Goal: Task Accomplishment & Management: Use online tool/utility

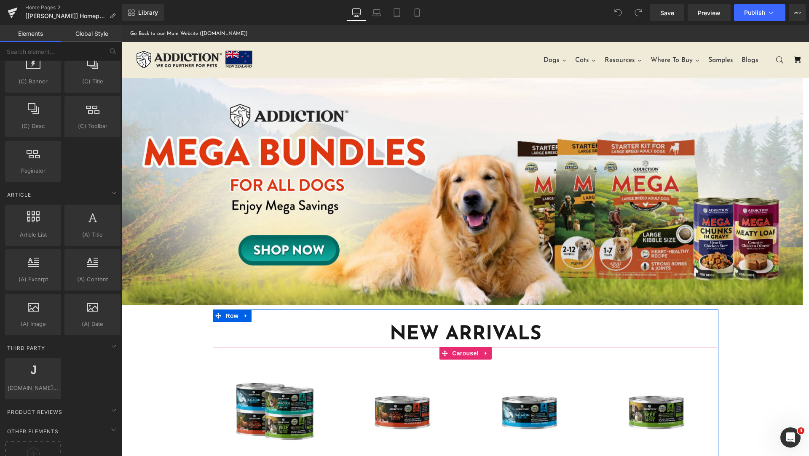
scroll to position [1264, 0]
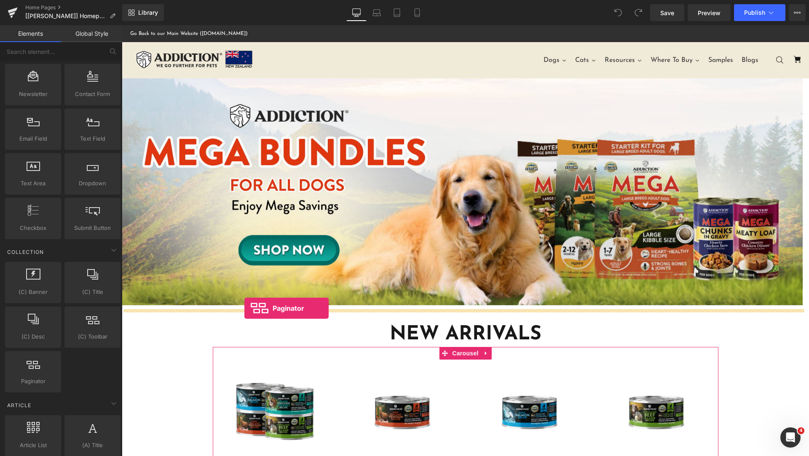
drag, startPoint x: 155, startPoint y: 398, endPoint x: 244, endPoint y: 308, distance: 126.6
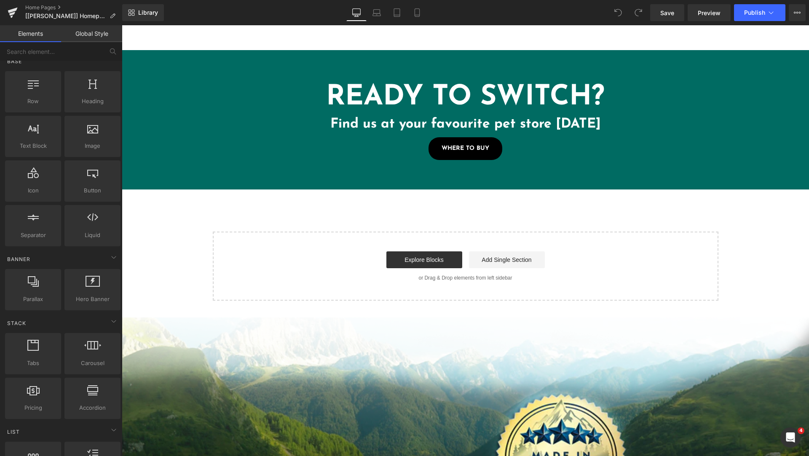
scroll to position [0, 0]
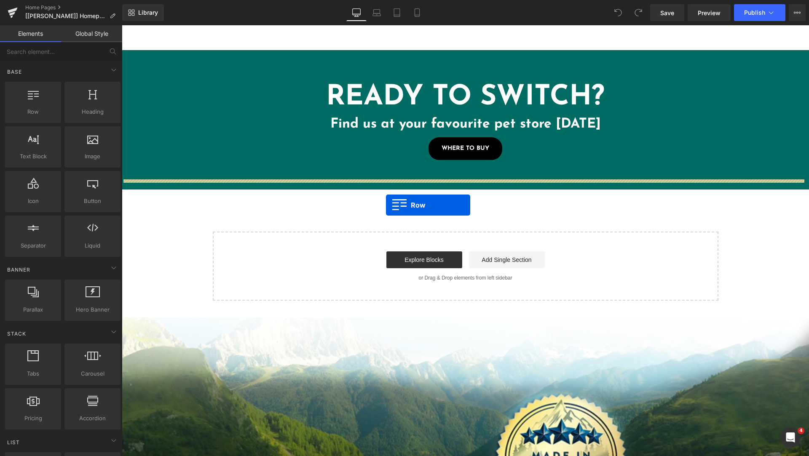
drag, startPoint x: 149, startPoint y: 135, endPoint x: 386, endPoint y: 205, distance: 246.9
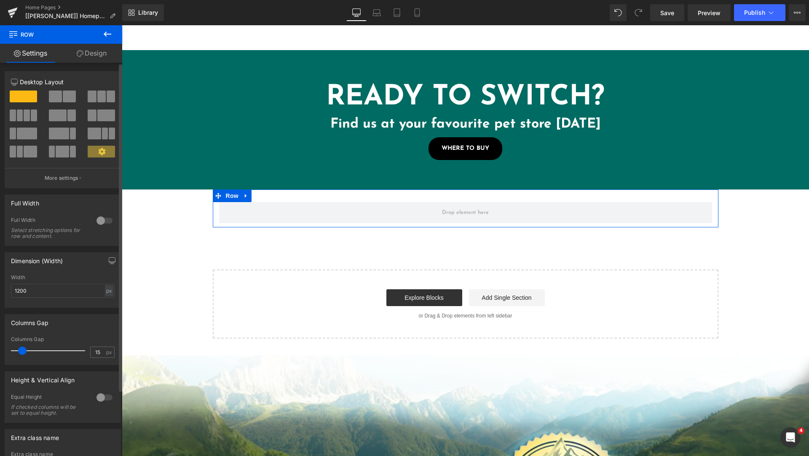
click at [27, 118] on span at bounding box center [27, 116] width 6 height 12
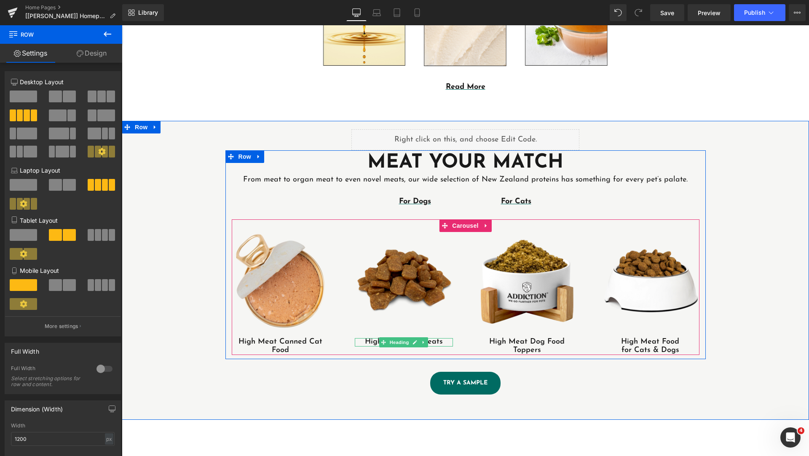
scroll to position [2156, 0]
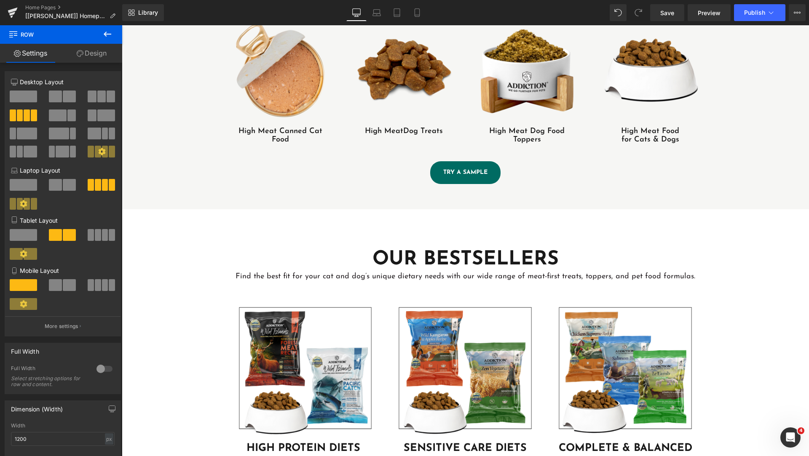
click at [428, 249] on h1 "OUR BESTSELLERS" at bounding box center [466, 259] width 468 height 25
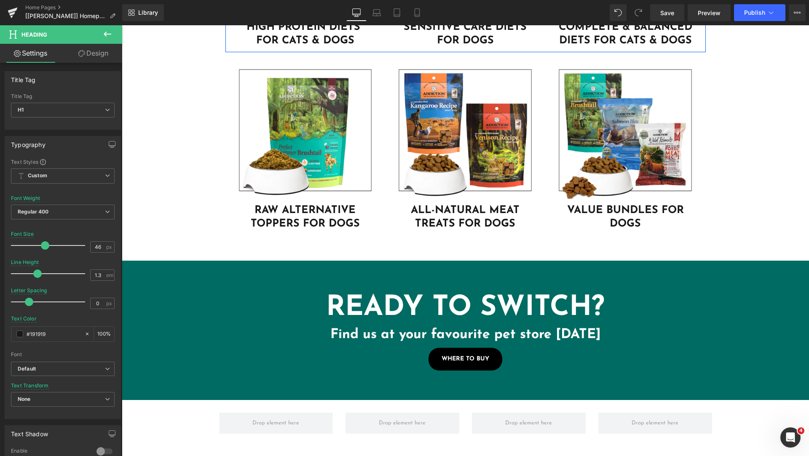
scroll to position [2788, 0]
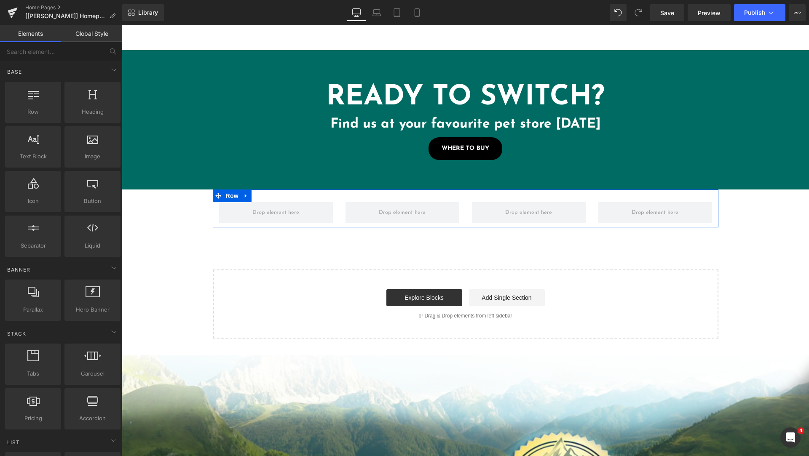
click at [356, 190] on div at bounding box center [466, 196] width 506 height 13
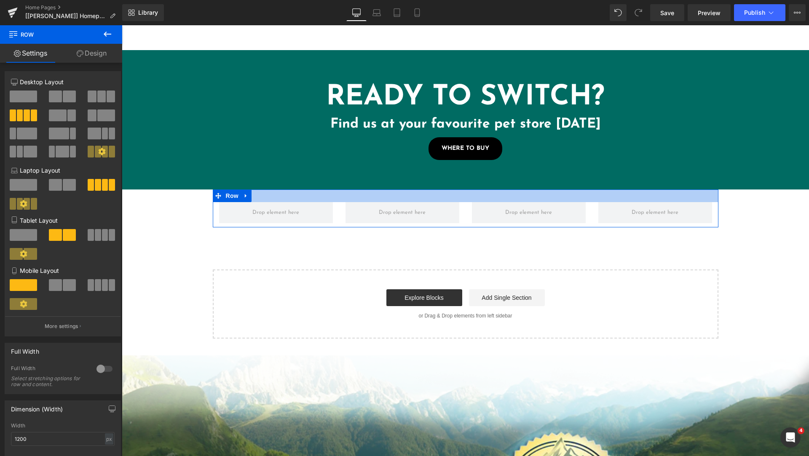
click at [325, 190] on div at bounding box center [466, 196] width 506 height 13
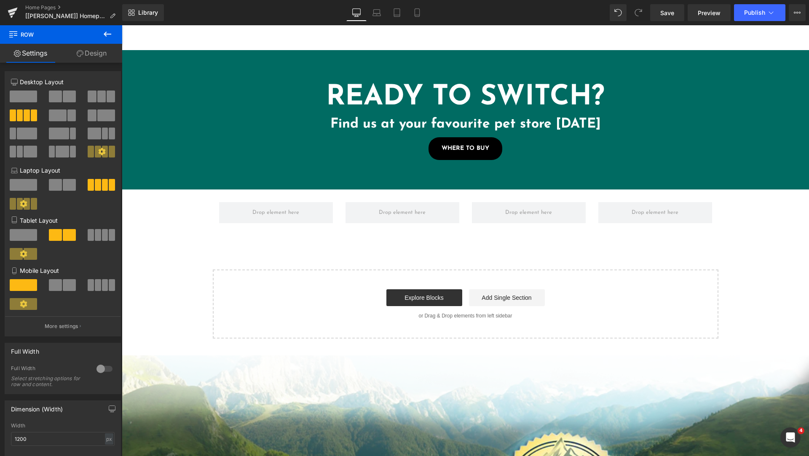
click at [103, 34] on icon at bounding box center [107, 34] width 10 height 10
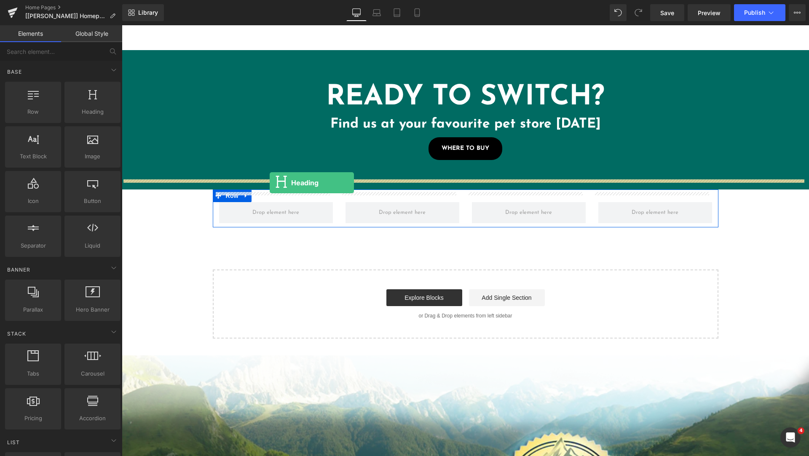
drag, startPoint x: 212, startPoint y: 134, endPoint x: 270, endPoint y: 183, distance: 75.6
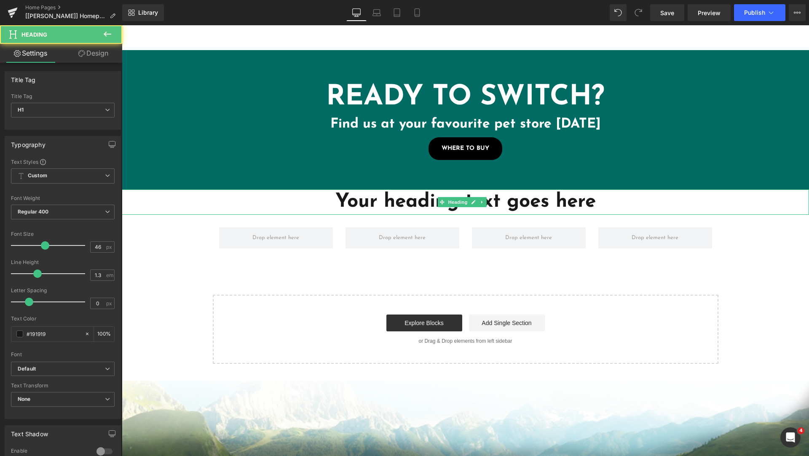
click at [440, 200] on icon at bounding box center [442, 202] width 5 height 5
click at [417, 194] on h1 "Your heading text goes here" at bounding box center [465, 202] width 687 height 25
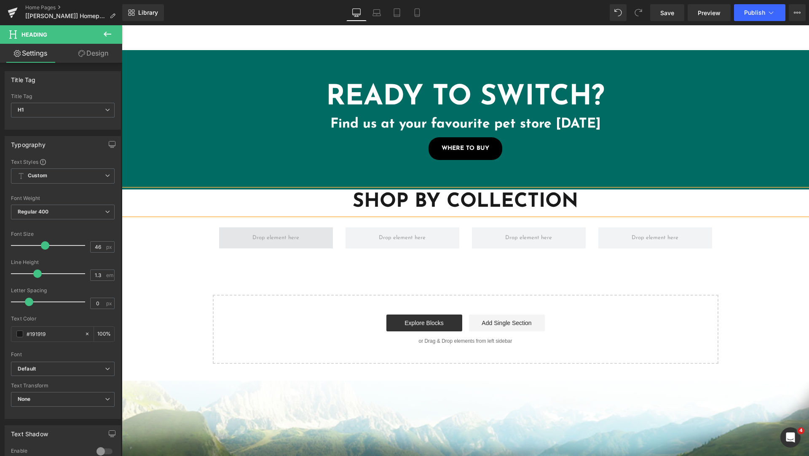
click at [279, 233] on span at bounding box center [275, 237] width 53 height 13
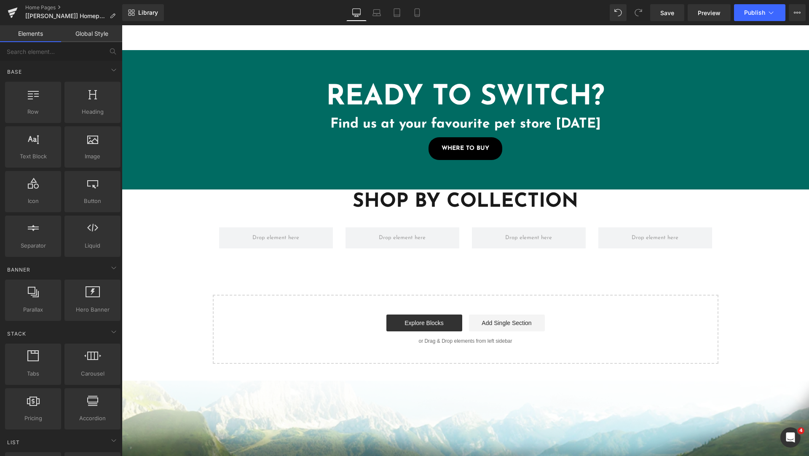
scroll to position [211, 0]
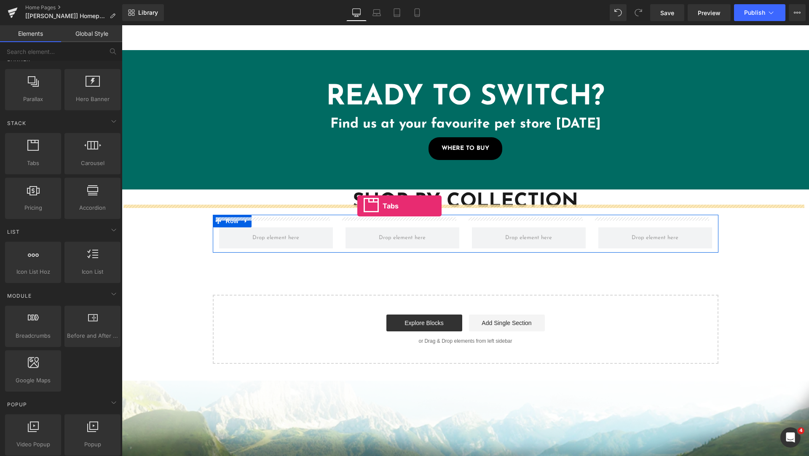
drag, startPoint x: 228, startPoint y: 196, endPoint x: 357, endPoint y: 206, distance: 129.3
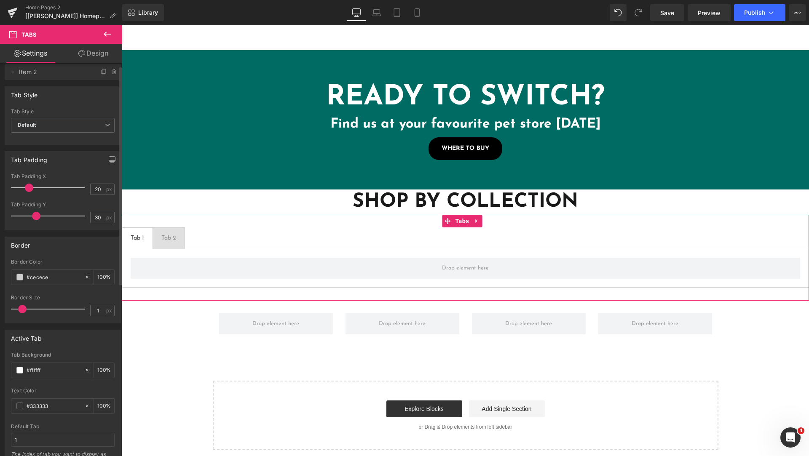
scroll to position [0, 0]
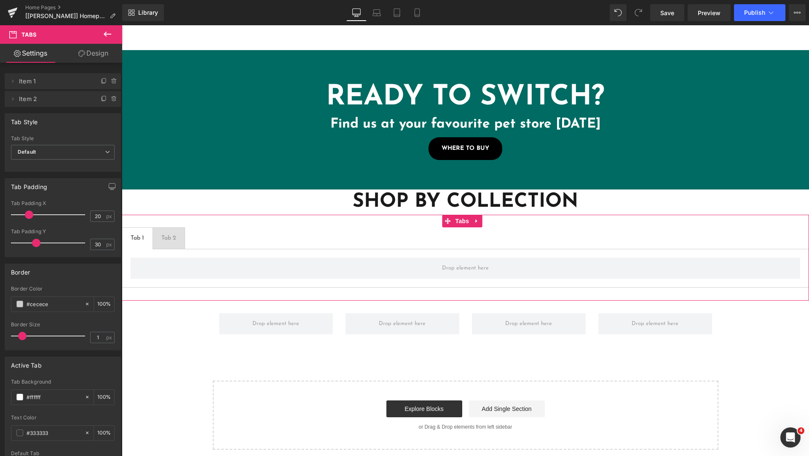
click at [98, 57] on link "Design" at bounding box center [93, 53] width 61 height 19
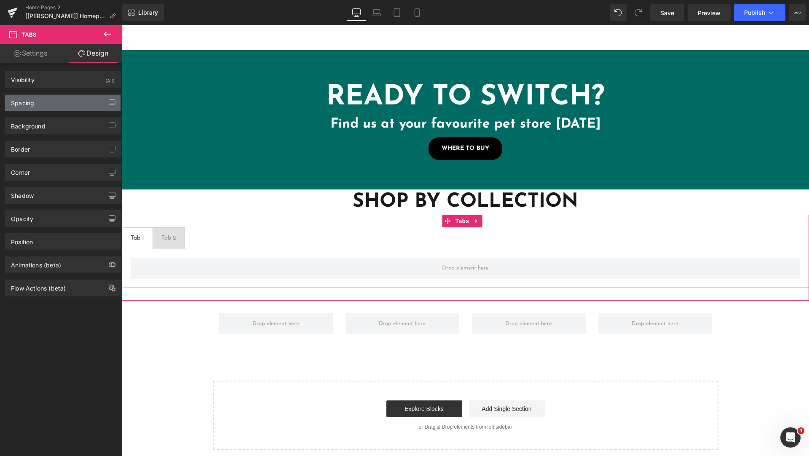
click at [57, 104] on div "Spacing" at bounding box center [62, 103] width 115 height 16
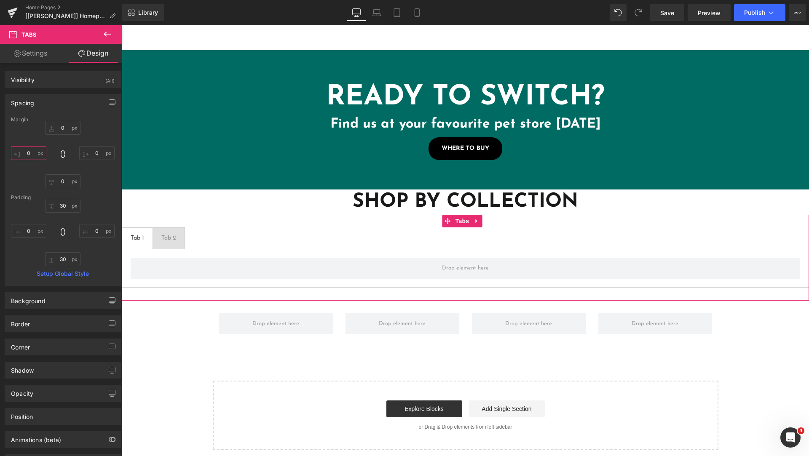
click at [29, 151] on input "text" at bounding box center [28, 153] width 35 height 14
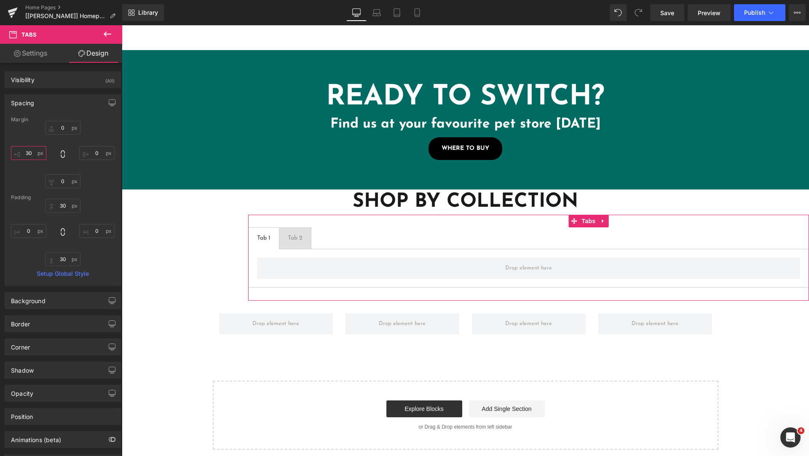
type input "3"
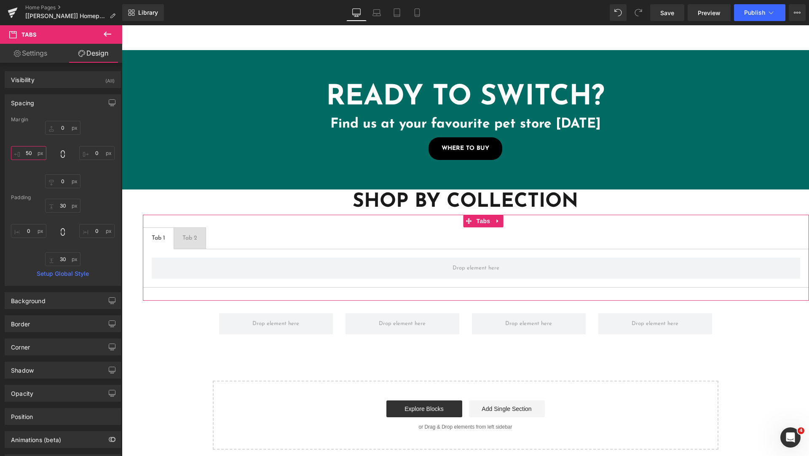
type input "50"
type input "30"
type input "0"
click at [96, 155] on input "text" at bounding box center [96, 153] width 35 height 14
type input "50"
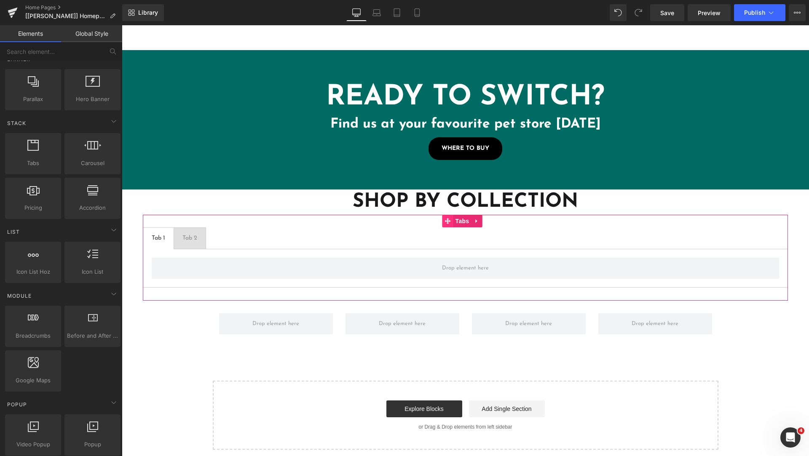
click at [450, 218] on icon at bounding box center [448, 221] width 6 height 6
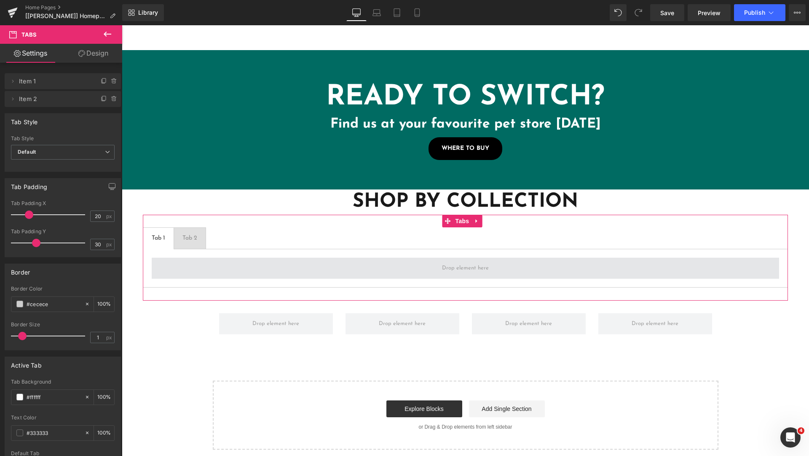
click at [349, 258] on span at bounding box center [465, 268] width 627 height 21
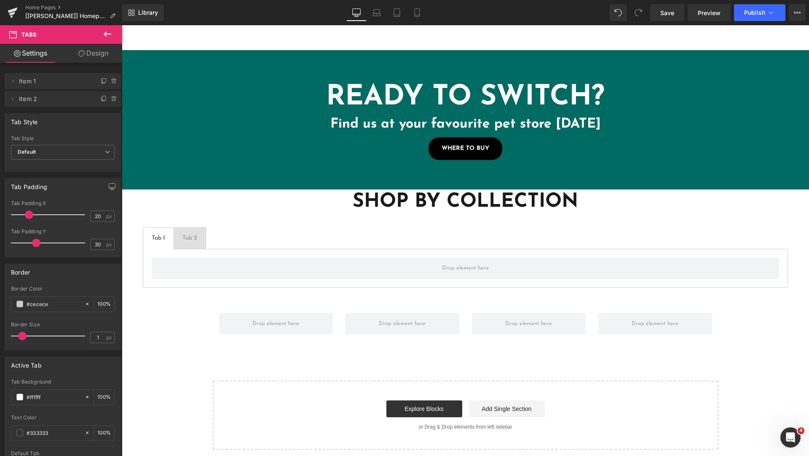
click at [106, 33] on icon at bounding box center [107, 34] width 10 height 10
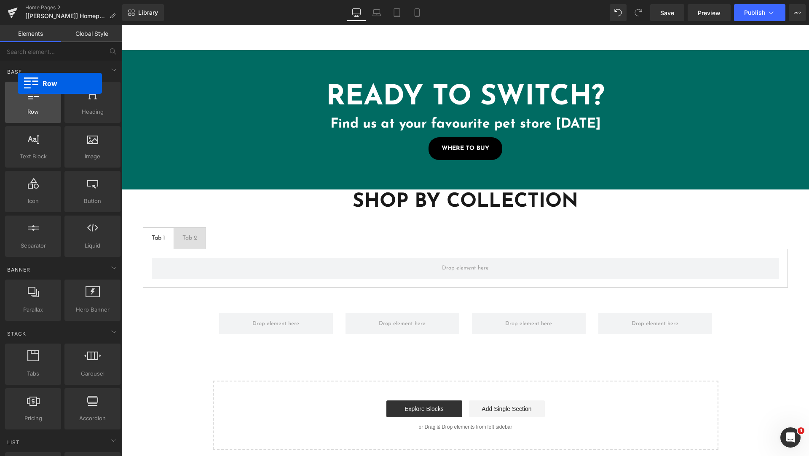
drag, startPoint x: 111, startPoint y: 131, endPoint x: 18, endPoint y: 83, distance: 104.4
click at [18, 83] on div "Row rows, columns, layouts, div" at bounding box center [33, 102] width 56 height 41
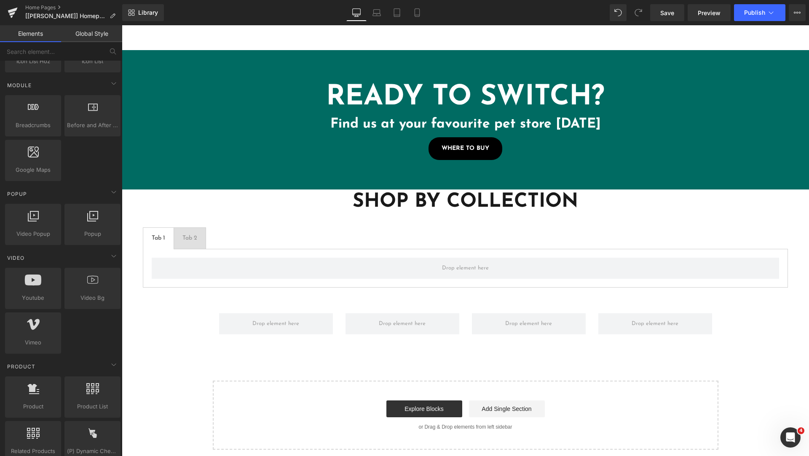
scroll to position [632, 0]
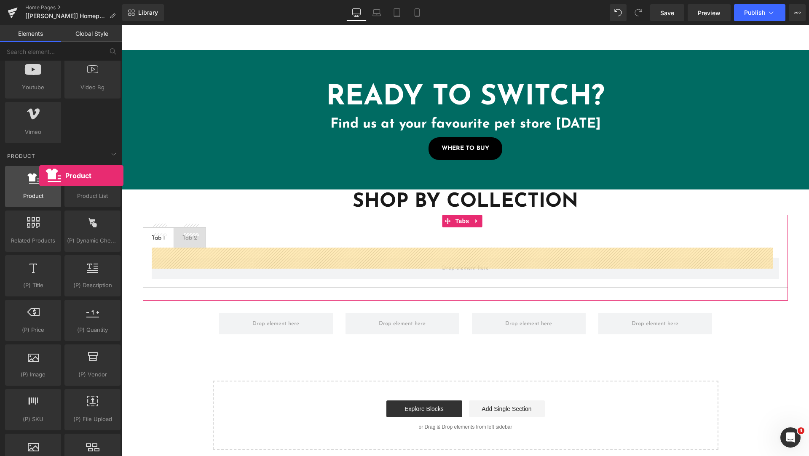
drag, startPoint x: 94, startPoint y: 198, endPoint x: 34, endPoint y: 196, distance: 60.3
click at [39, 176] on div "Product products, goods, sells" at bounding box center [33, 186] width 56 height 41
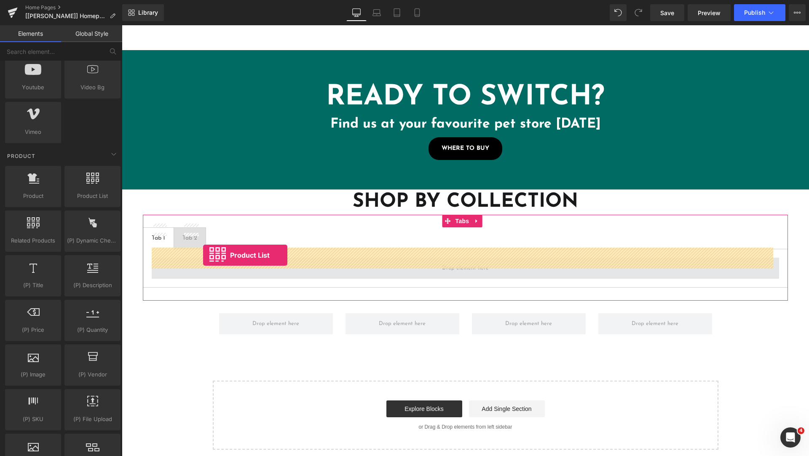
drag, startPoint x: 241, startPoint y: 225, endPoint x: 203, endPoint y: 255, distance: 49.2
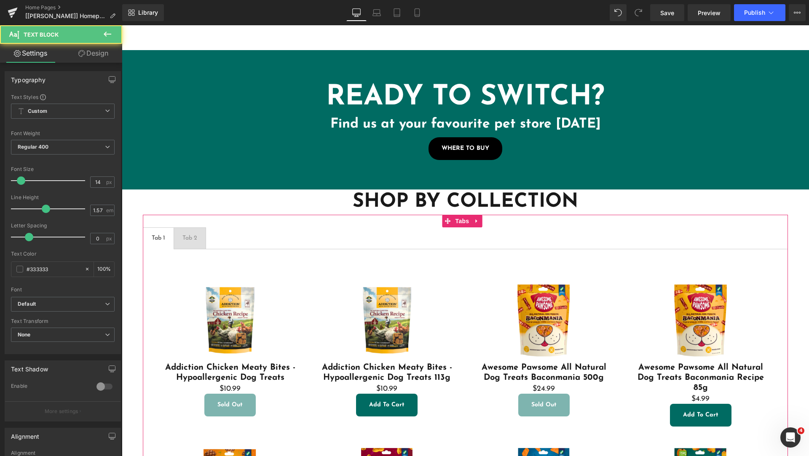
click at [155, 234] on div "Tab 1" at bounding box center [158, 238] width 13 height 9
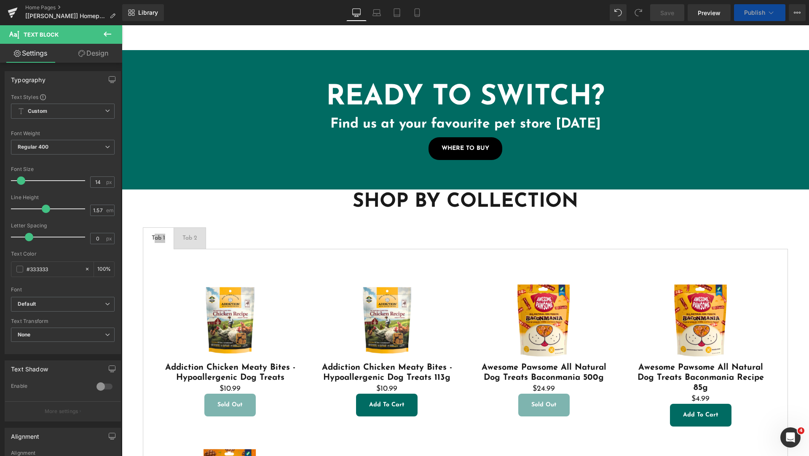
click at [108, 36] on icon at bounding box center [107, 34] width 10 height 10
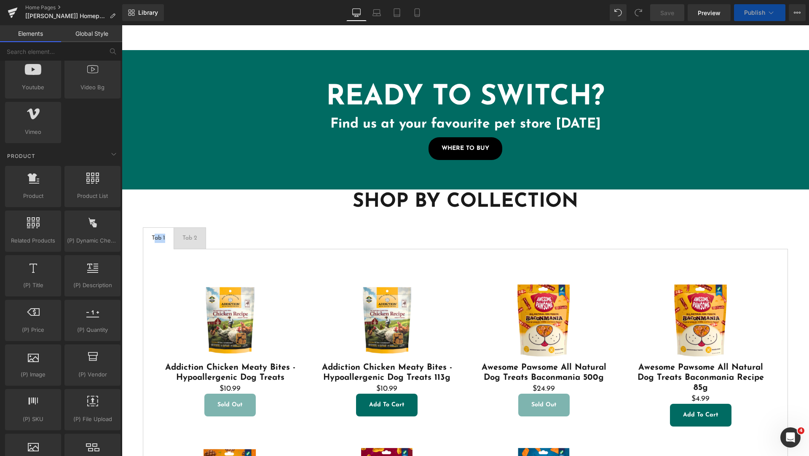
click at [161, 234] on div "Tab 1" at bounding box center [158, 238] width 13 height 9
click at [295, 229] on ul "Tab 1 Text Block Tab 2 Text Block" at bounding box center [465, 239] width 645 height 22
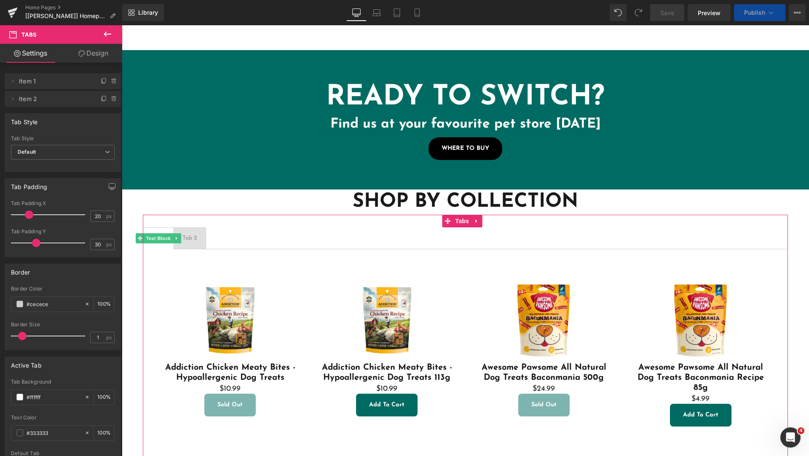
click at [29, 83] on span "Item 1" at bounding box center [54, 81] width 71 height 16
click at [13, 81] on icon at bounding box center [12, 81] width 7 height 7
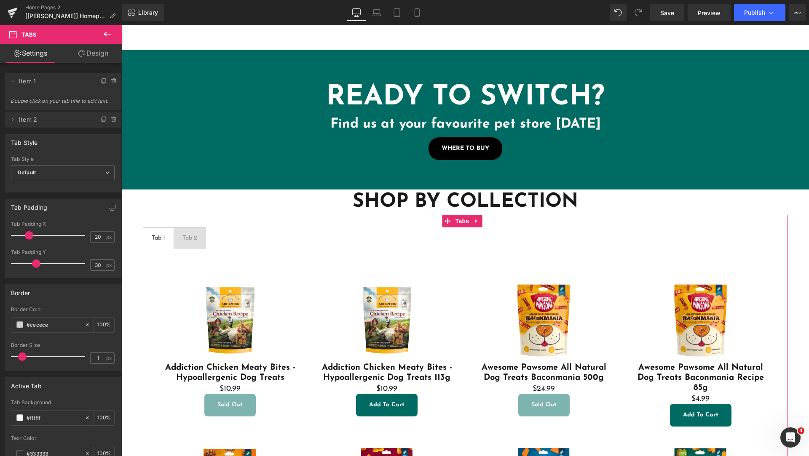
click at [122, 25] on div at bounding box center [122, 25] width 0 height 0
click at [161, 234] on div "Tab 1" at bounding box center [158, 238] width 13 height 9
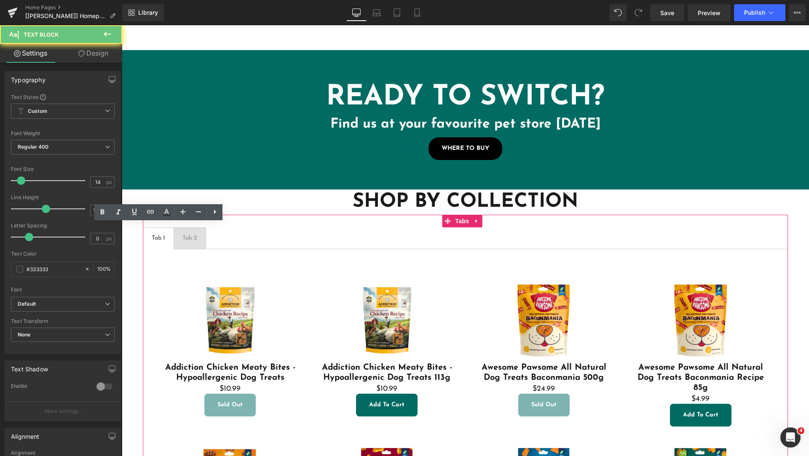
click at [161, 234] on div "Tab 1" at bounding box center [158, 238] width 13 height 9
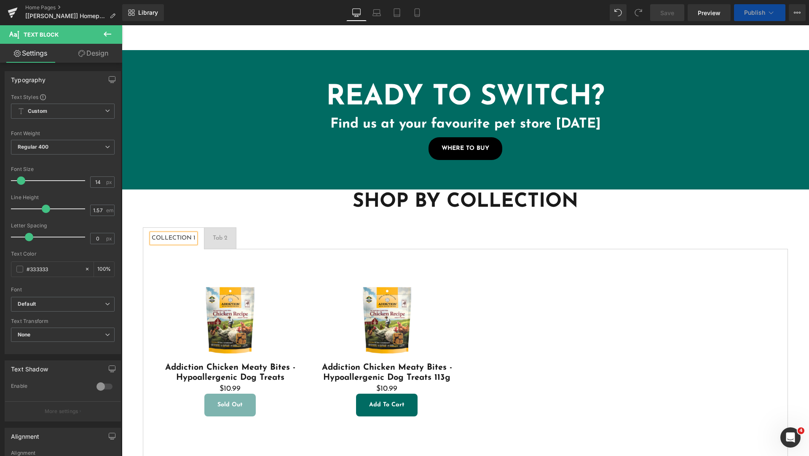
click at [220, 234] on div "Tab 2" at bounding box center [220, 238] width 15 height 9
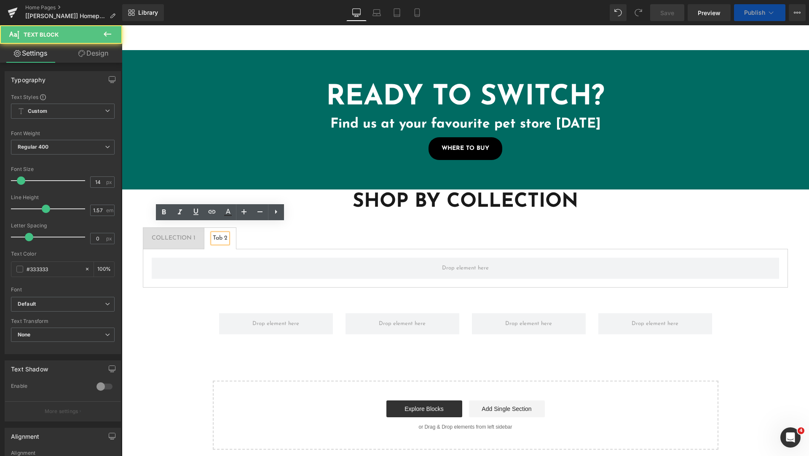
click at [224, 234] on div "Tab 2" at bounding box center [220, 238] width 15 height 9
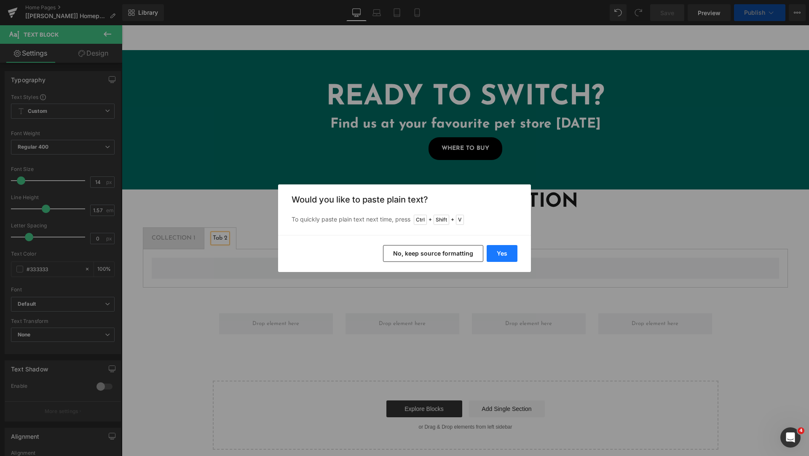
click at [502, 254] on button "Yes" at bounding box center [502, 253] width 31 height 17
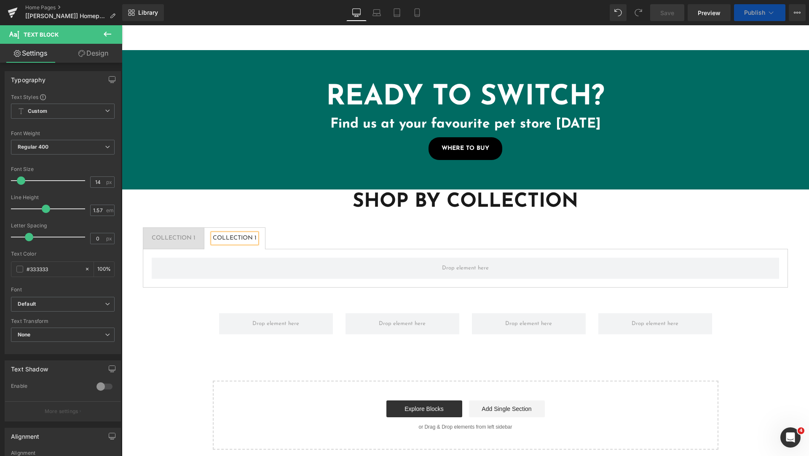
click at [254, 234] on div "COLLECTION 1" at bounding box center [235, 238] width 44 height 9
click at [391, 228] on ul "COLLECTION 1 Text Block COLLECTION 2 Text Block" at bounding box center [465, 239] width 645 height 22
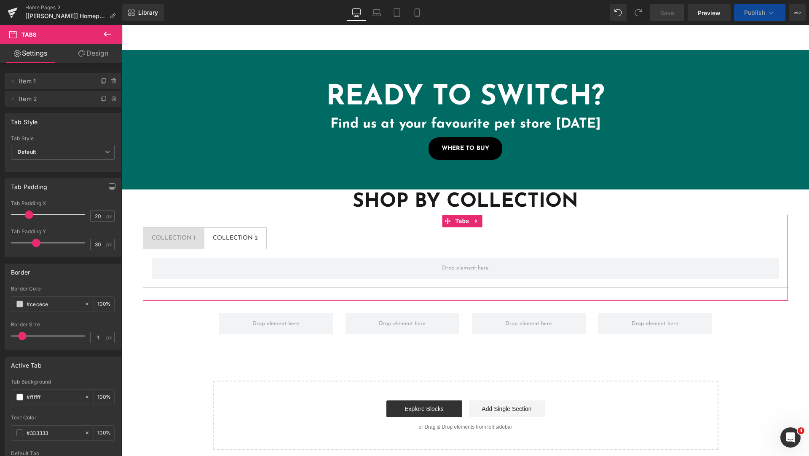
click at [108, 37] on icon at bounding box center [107, 34] width 10 height 10
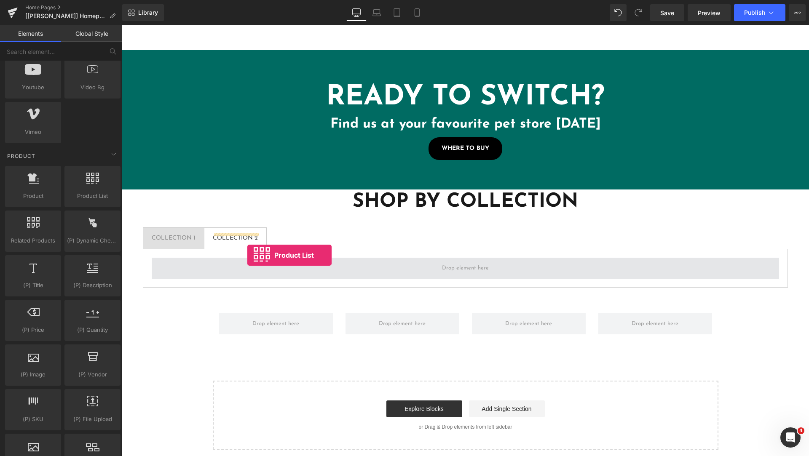
drag, startPoint x: 211, startPoint y: 217, endPoint x: 247, endPoint y: 255, distance: 52.4
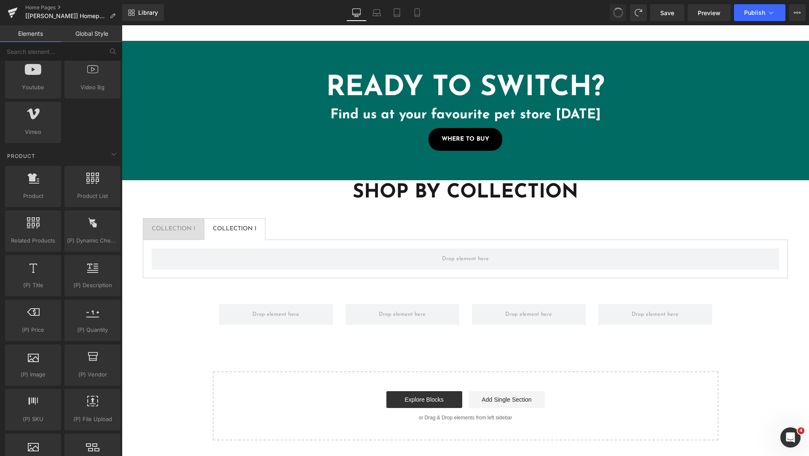
scroll to position [2788, 0]
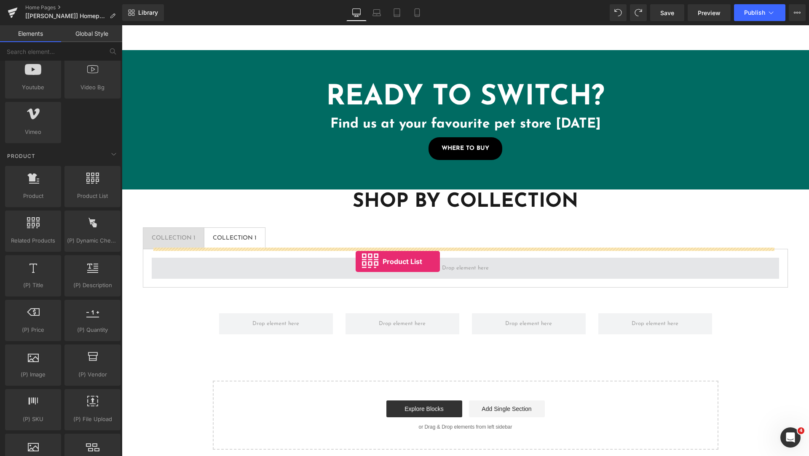
drag, startPoint x: 200, startPoint y: 218, endPoint x: 356, endPoint y: 262, distance: 161.5
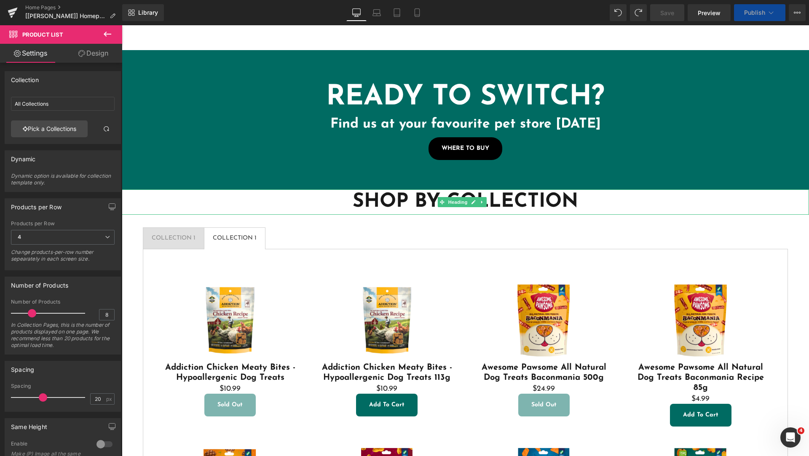
click at [563, 193] on h1 "SHOP BY COLLECTION" at bounding box center [465, 202] width 687 height 25
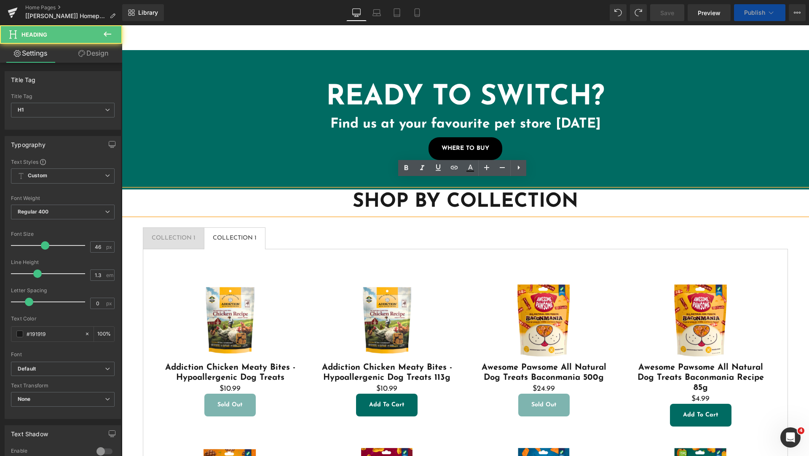
click at [89, 54] on link "Design" at bounding box center [93, 53] width 61 height 19
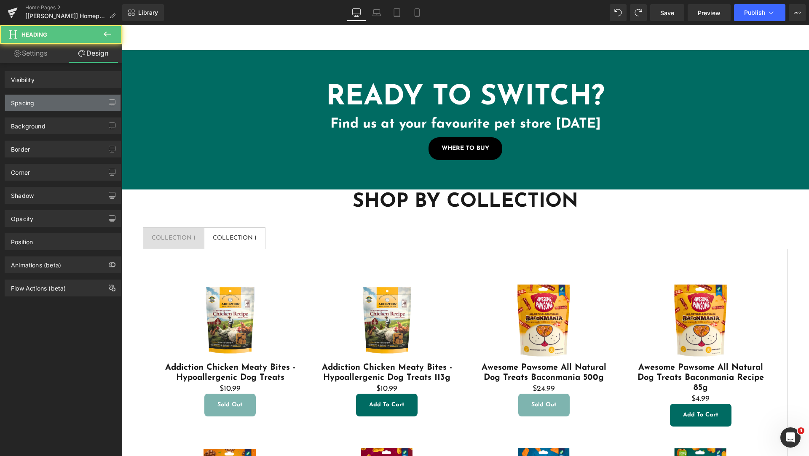
click at [53, 102] on div "Spacing" at bounding box center [62, 103] width 115 height 16
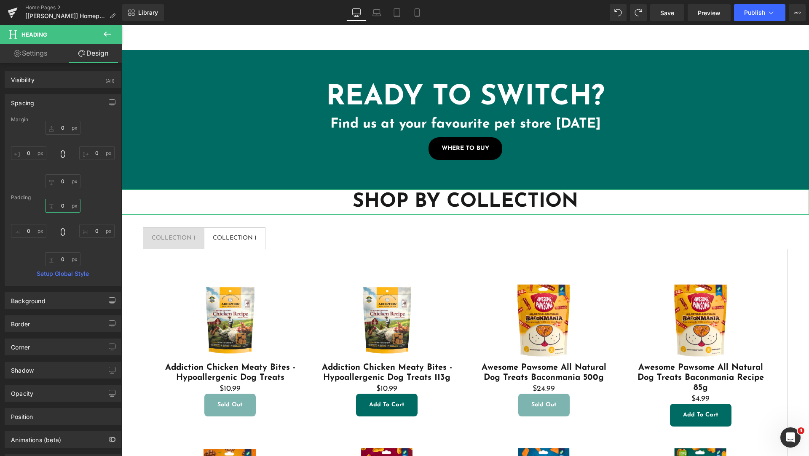
click at [59, 209] on input "0" at bounding box center [62, 206] width 35 height 14
click at [62, 129] on input "0" at bounding box center [62, 128] width 35 height 14
type input "50"
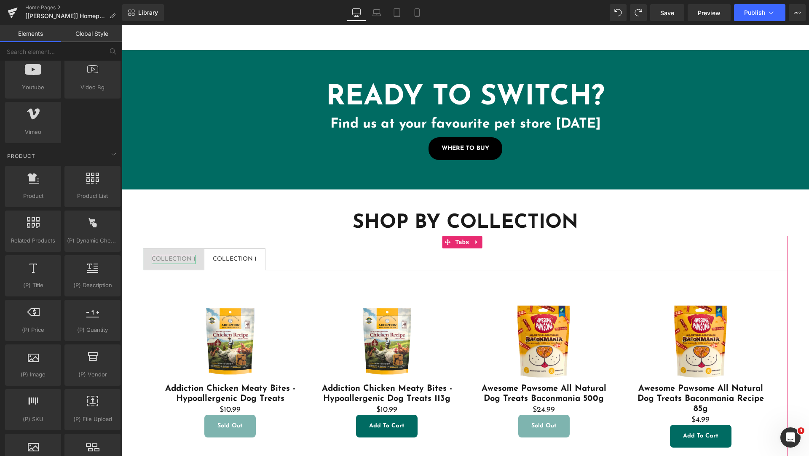
click at [174, 255] on div "COLLECTION 1" at bounding box center [174, 259] width 44 height 9
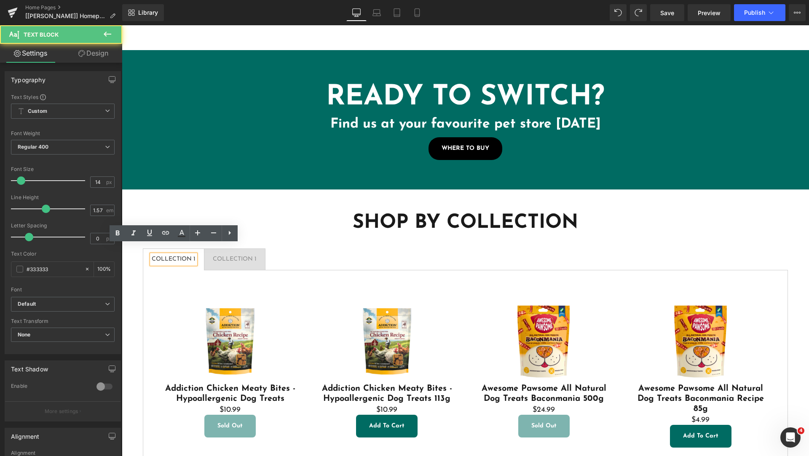
click at [239, 255] on div "COLLECTION 1" at bounding box center [235, 259] width 44 height 9
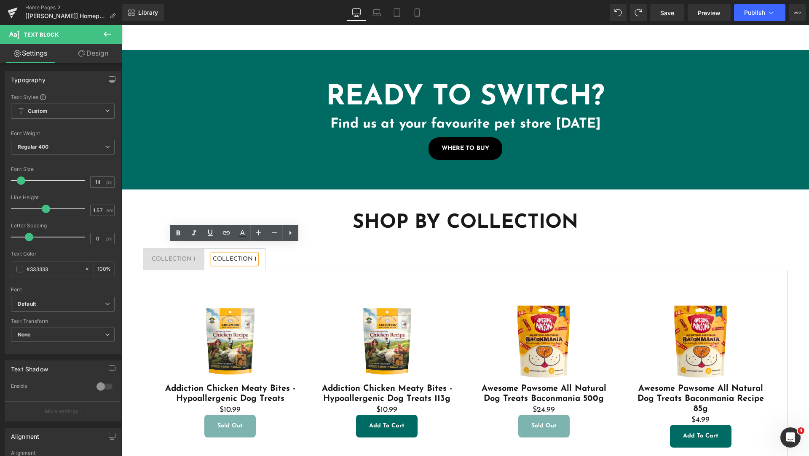
click at [761, 222] on h1 "SHOP BY COLLECTION" at bounding box center [465, 223] width 687 height 25
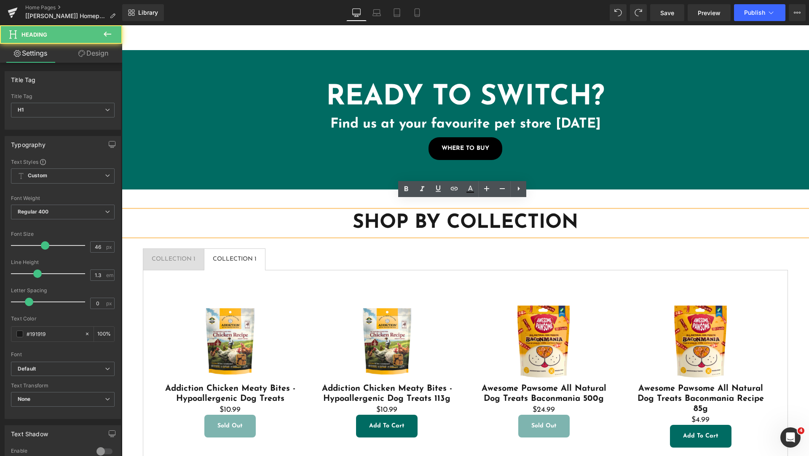
click at [459, 212] on h1 "SHOP BY COLLECTION" at bounding box center [465, 223] width 687 height 25
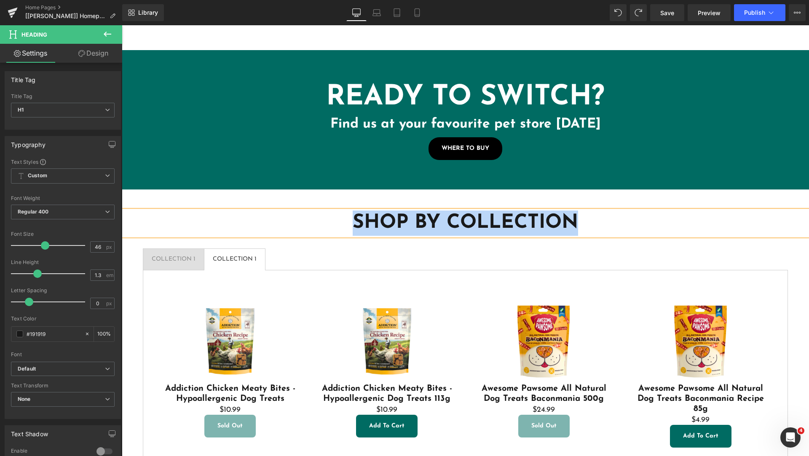
copy h1 "SHOP BY COLLECTION"
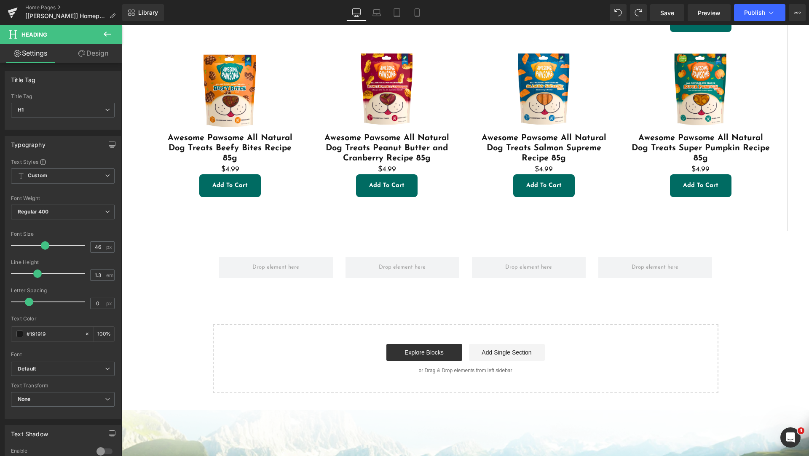
scroll to position [3209, 0]
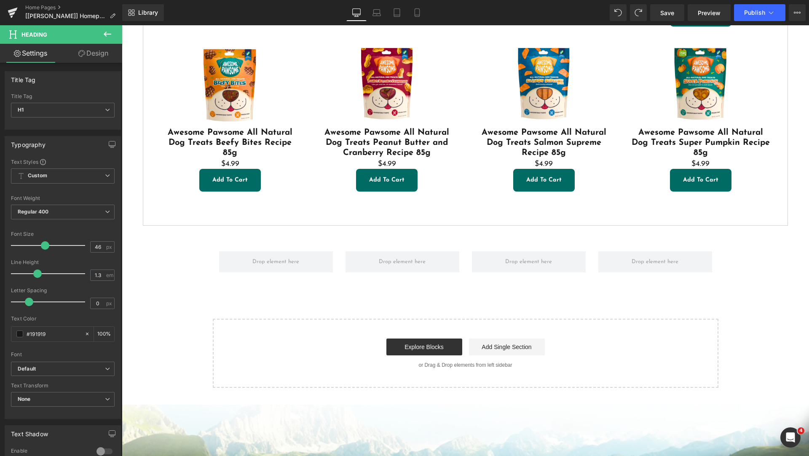
click at [104, 36] on button at bounding box center [107, 34] width 29 height 19
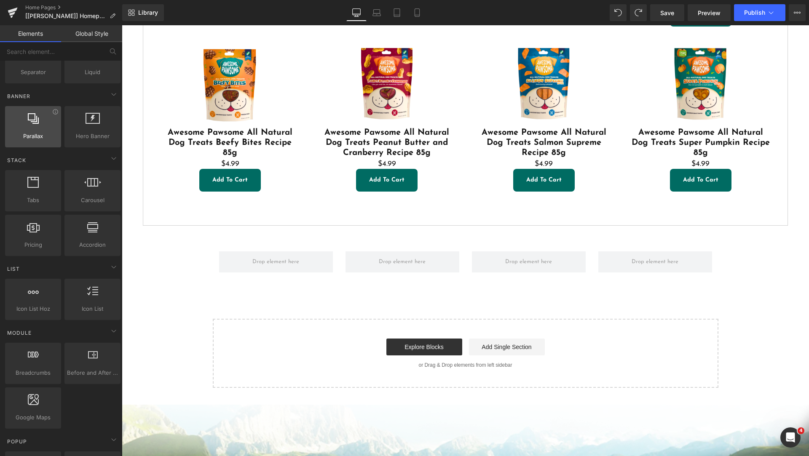
scroll to position [0, 0]
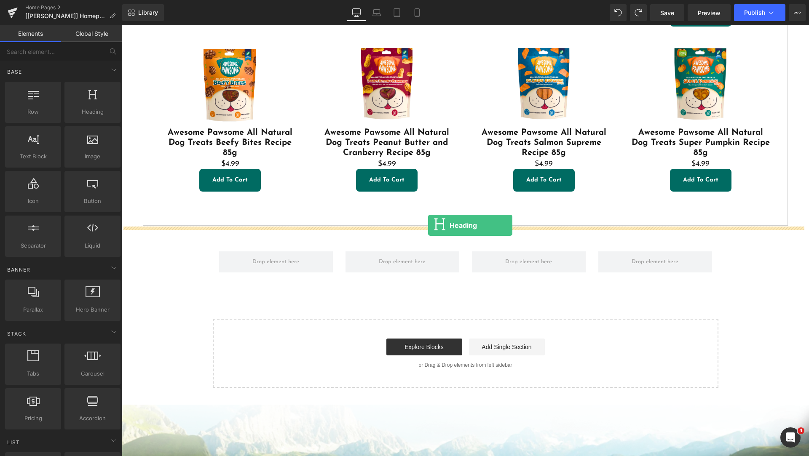
drag, startPoint x: 213, startPoint y: 133, endPoint x: 428, endPoint y: 225, distance: 234.4
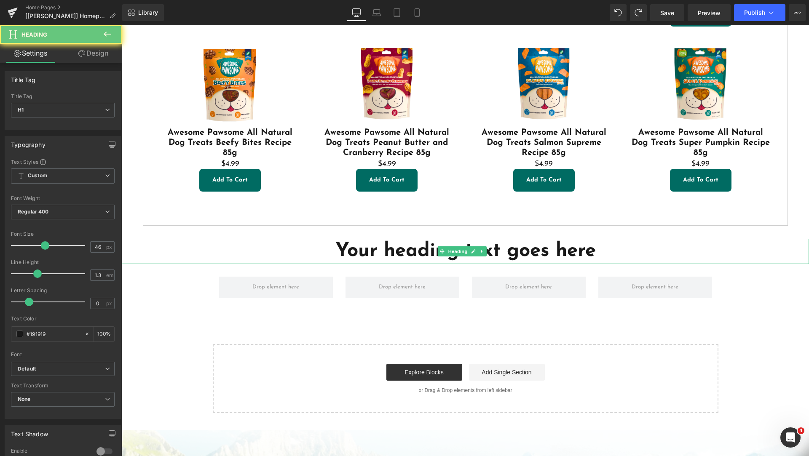
click at [456, 241] on div "Your heading text goes here Heading" at bounding box center [465, 251] width 687 height 25
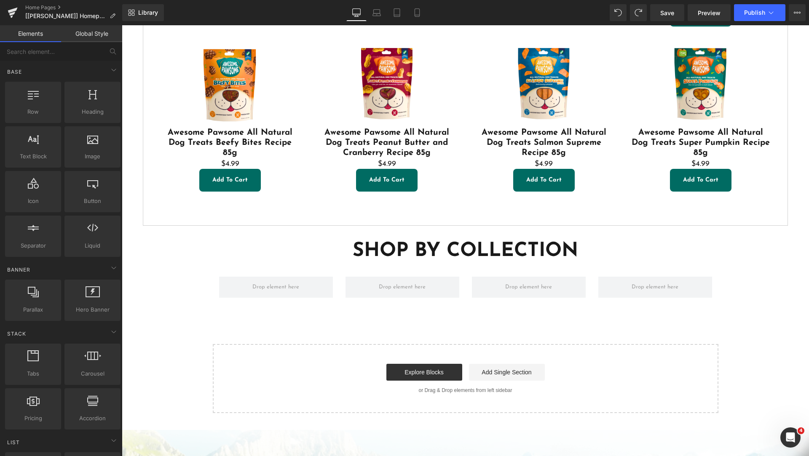
click at [552, 242] on h1 "SHOP BY COLLECTION" at bounding box center [465, 251] width 687 height 25
click at [581, 239] on h1 "SHOP BY COLLECTION" at bounding box center [465, 251] width 687 height 25
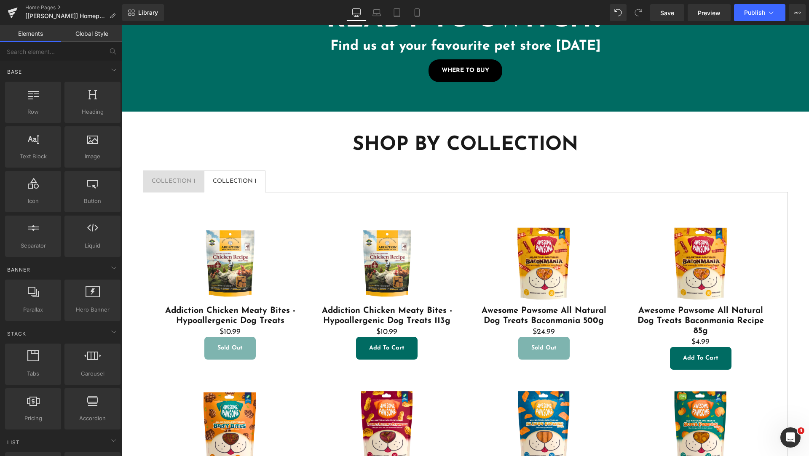
scroll to position [2788, 0]
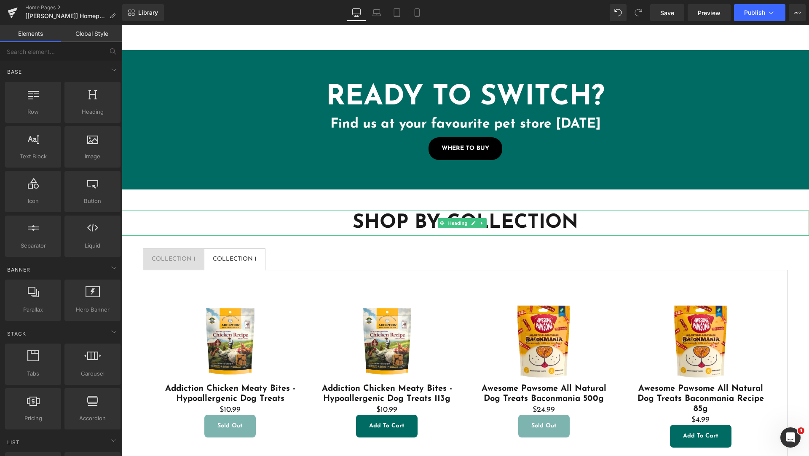
click at [549, 213] on h1 "SHOP BY COLLECTION" at bounding box center [465, 223] width 687 height 25
click at [602, 211] on h1 "SHOP BY COLLECTION" at bounding box center [465, 223] width 687 height 25
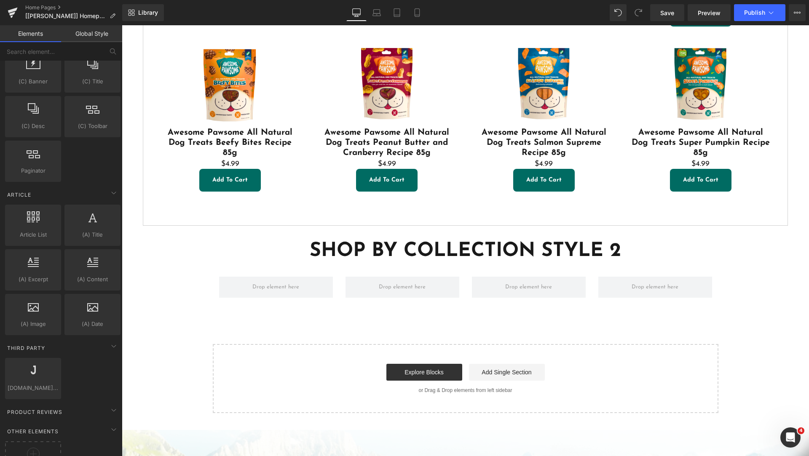
scroll to position [1264, 0]
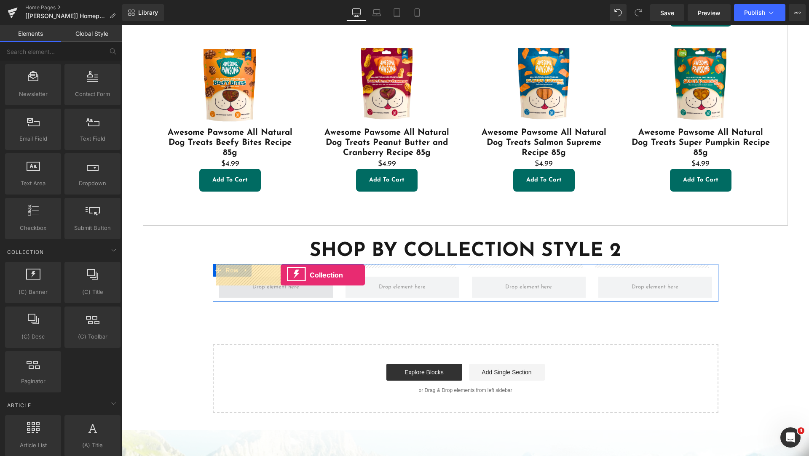
drag, startPoint x: 158, startPoint y: 312, endPoint x: 281, endPoint y: 275, distance: 128.4
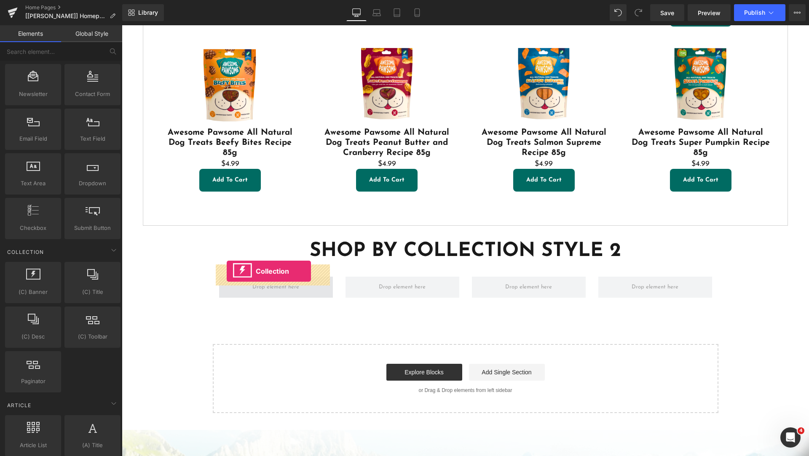
drag, startPoint x: 197, startPoint y: 272, endPoint x: 227, endPoint y: 271, distance: 29.9
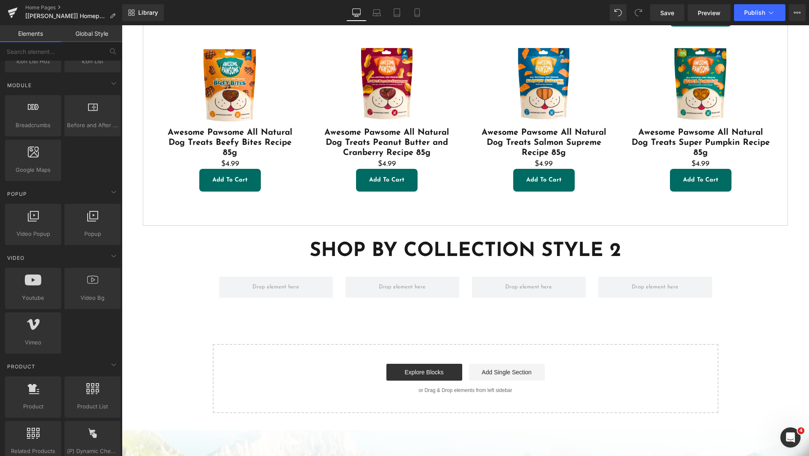
scroll to position [0, 0]
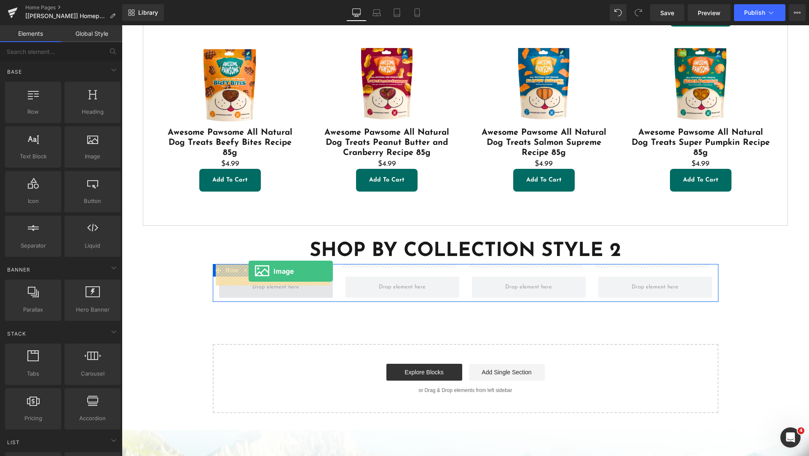
drag, startPoint x: 201, startPoint y: 173, endPoint x: 249, endPoint y: 271, distance: 109.5
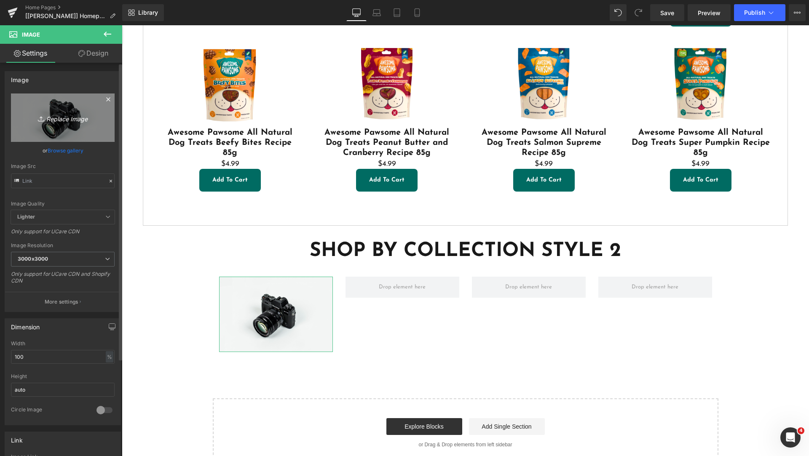
click at [74, 122] on icon "Replace Image" at bounding box center [62, 117] width 67 height 11
click at [64, 153] on link "Browse gallery" at bounding box center [66, 150] width 36 height 15
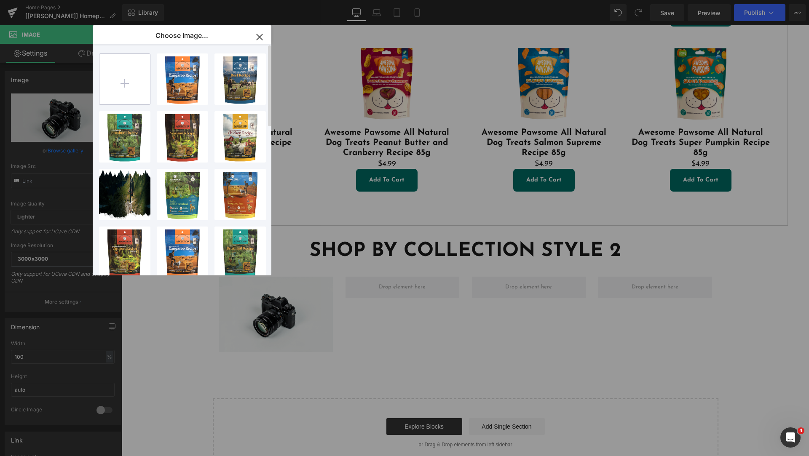
click at [114, 83] on input "file" at bounding box center [124, 79] width 51 height 51
type input "C:\fakepath\Mega Chunks in Gravy Dog MID ANGLE FRONT 700g.png.png"
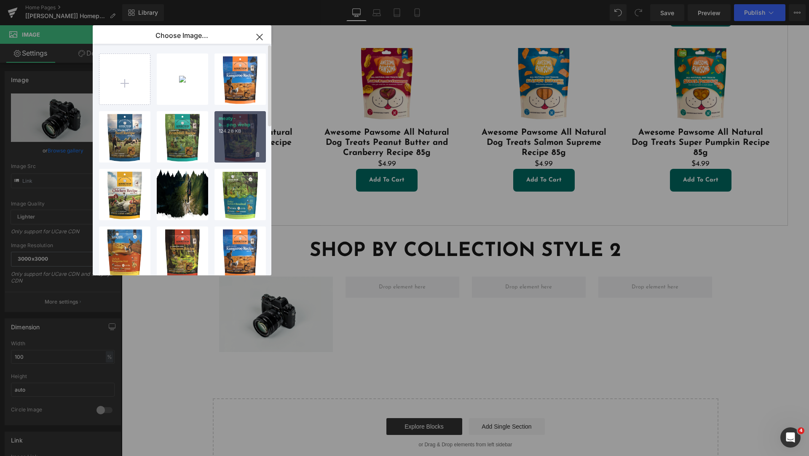
scroll to position [211, 0]
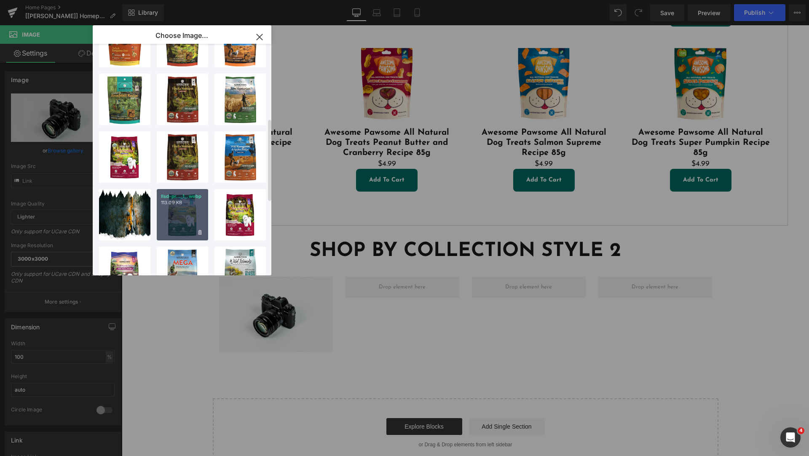
click at [190, 213] on div "llsd-pr..._1_.webp 113.09 KB" at bounding box center [182, 214] width 51 height 51
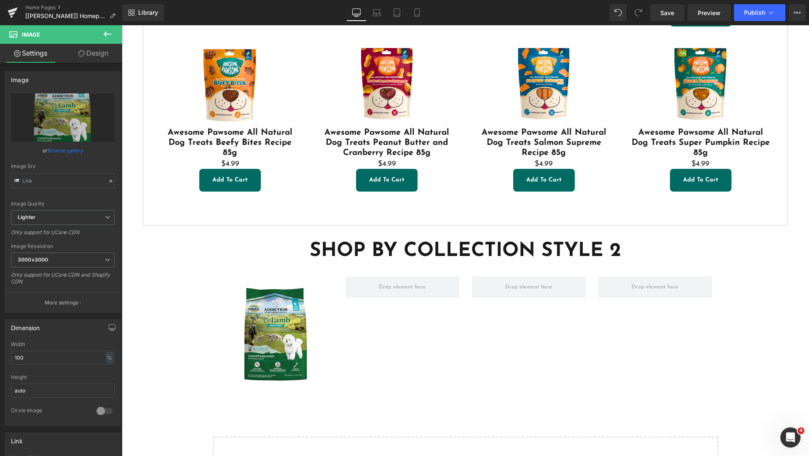
click at [106, 32] on icon at bounding box center [107, 34] width 10 height 10
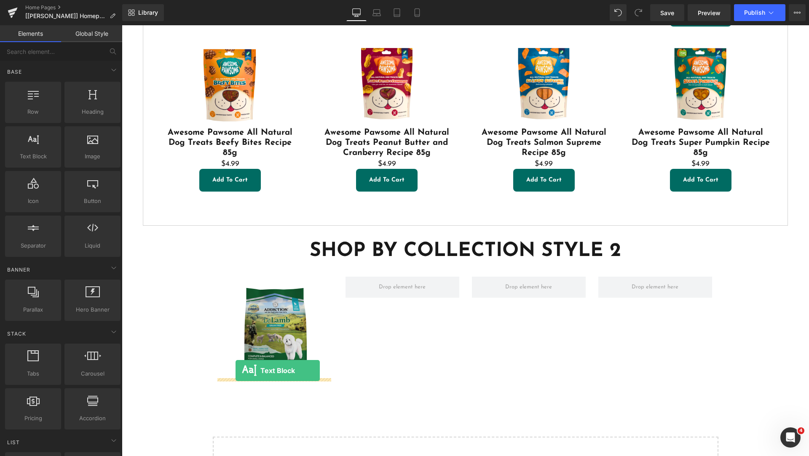
drag, startPoint x: 159, startPoint y: 174, endPoint x: 236, endPoint y: 371, distance: 211.4
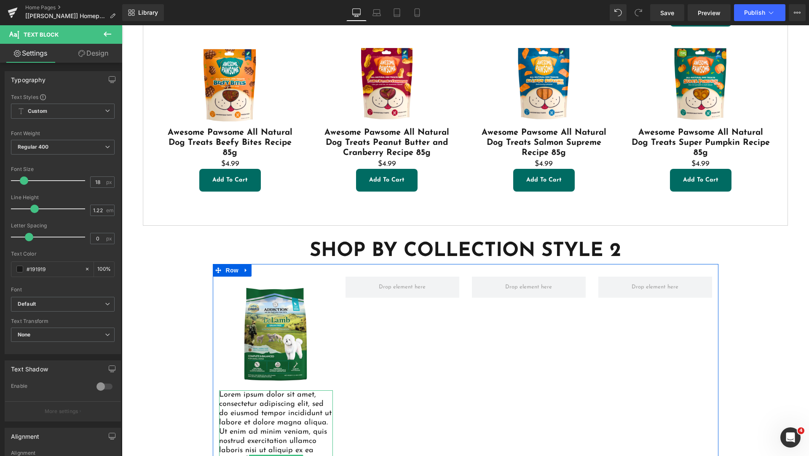
click at [270, 398] on p "Lorem ipsum dolor sit amet, consectetur adipiscing elit, sed do eiusmod tempor …" at bounding box center [276, 460] width 114 height 139
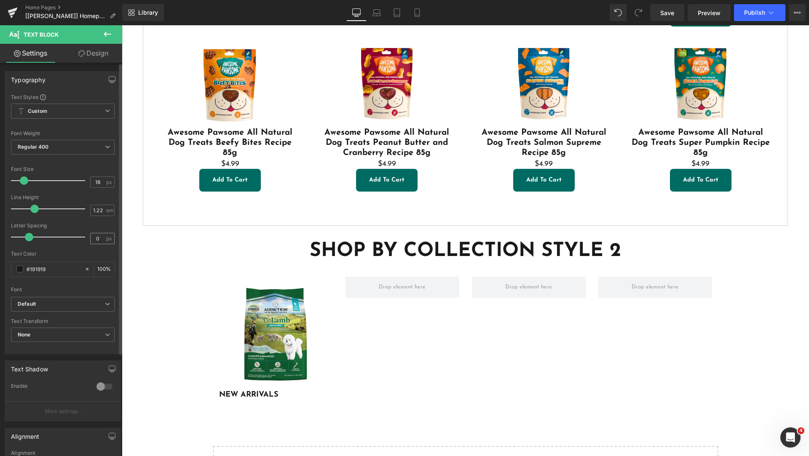
scroll to position [0, 0]
click at [102, 51] on link "Design" at bounding box center [93, 53] width 61 height 19
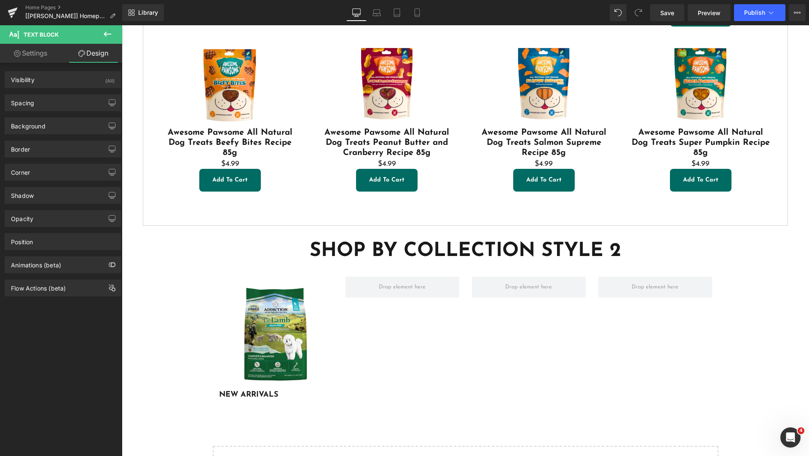
click at [45, 58] on link "Settings" at bounding box center [30, 53] width 61 height 19
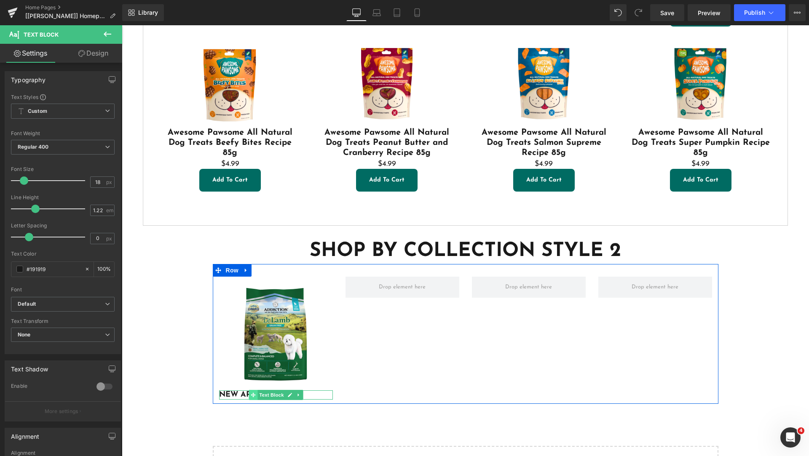
click at [251, 393] on icon at bounding box center [253, 395] width 5 height 5
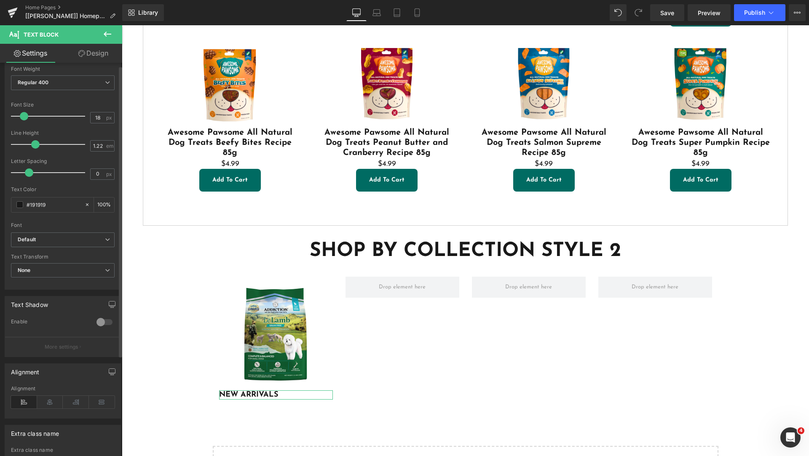
scroll to position [139, 0]
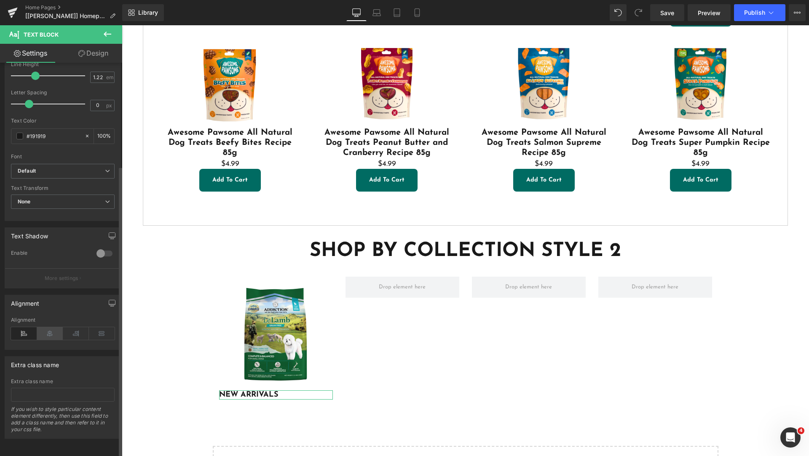
click at [48, 327] on icon at bounding box center [50, 333] width 26 height 13
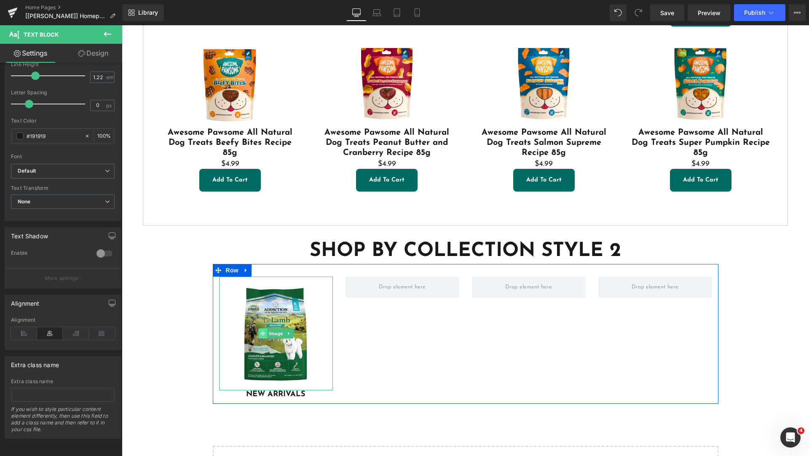
click at [261, 331] on icon at bounding box center [262, 333] width 5 height 5
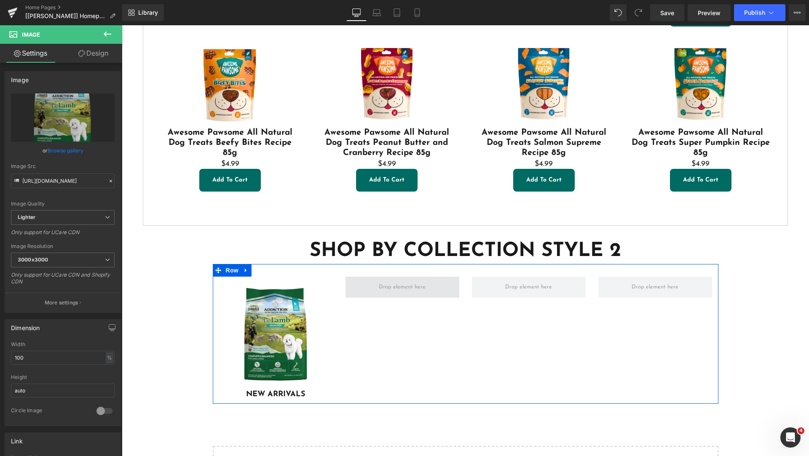
click at [431, 279] on span at bounding box center [402, 287] width 114 height 21
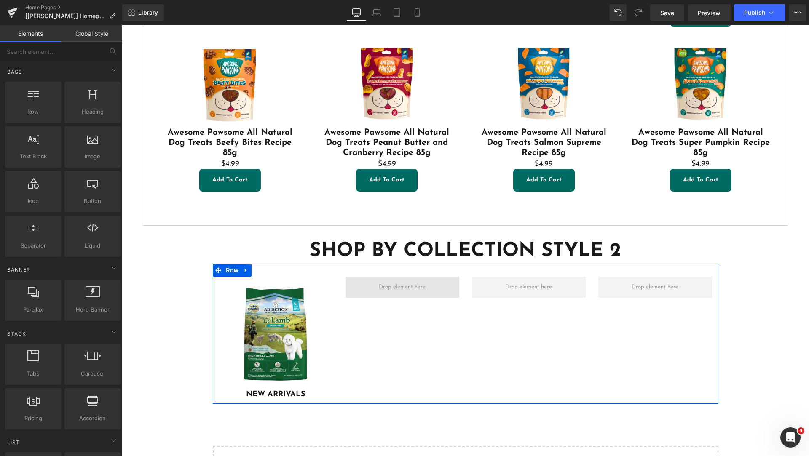
click at [405, 281] on span at bounding box center [402, 287] width 53 height 13
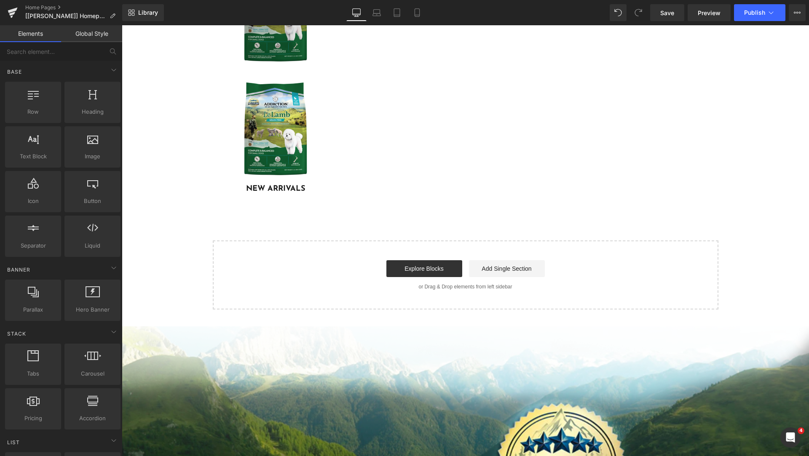
scroll to position [3318, 0]
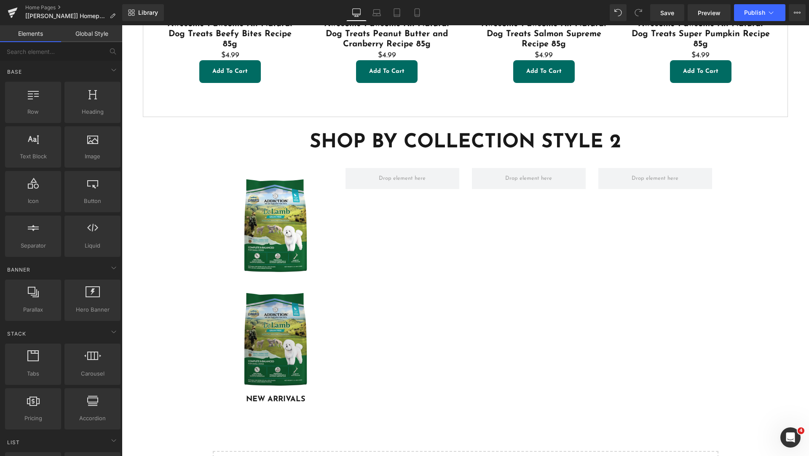
click at [278, 296] on img at bounding box center [276, 339] width 114 height 114
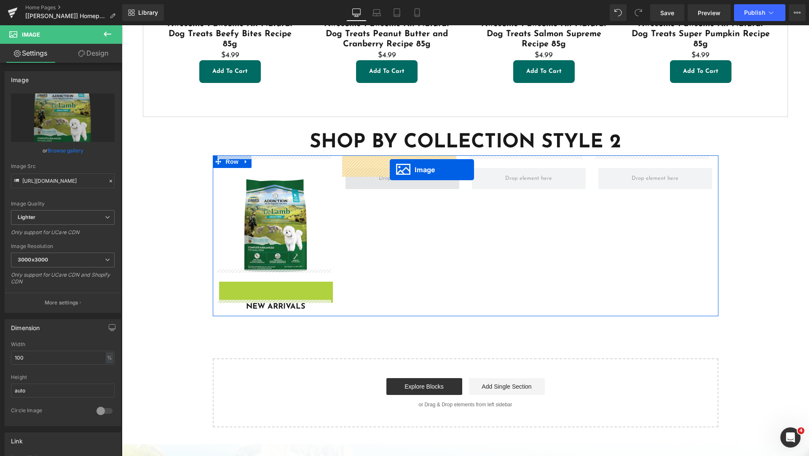
drag, startPoint x: 268, startPoint y: 309, endPoint x: 390, endPoint y: 170, distance: 185.1
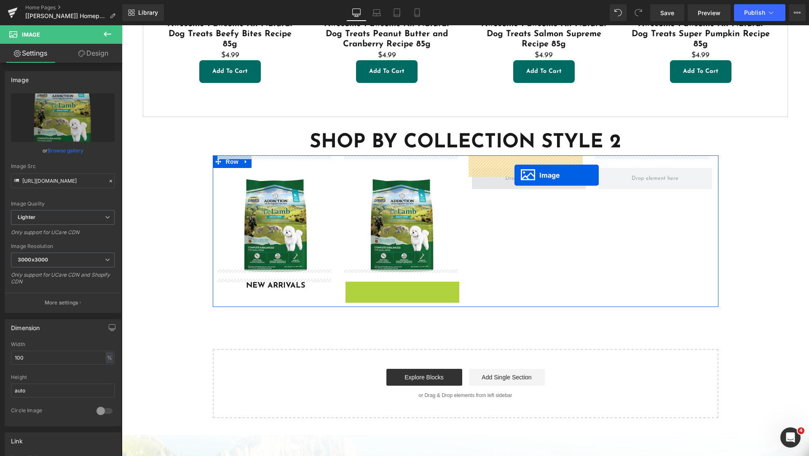
drag, startPoint x: 385, startPoint y: 324, endPoint x: 514, endPoint y: 175, distance: 197.1
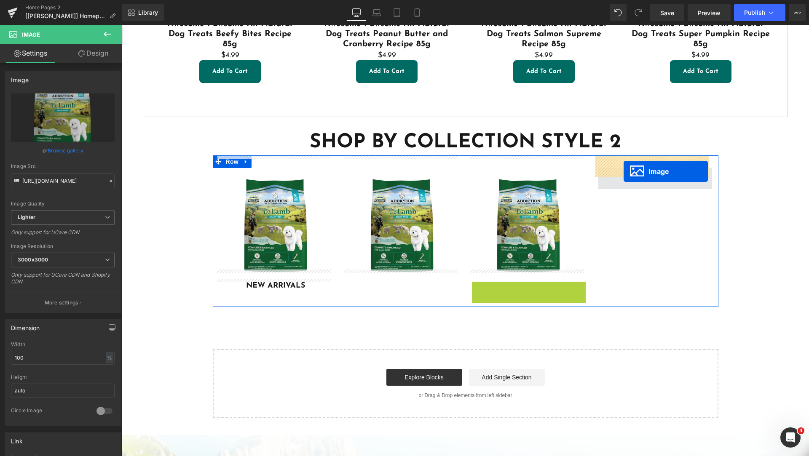
drag, startPoint x: 530, startPoint y: 309, endPoint x: 624, endPoint y: 171, distance: 166.3
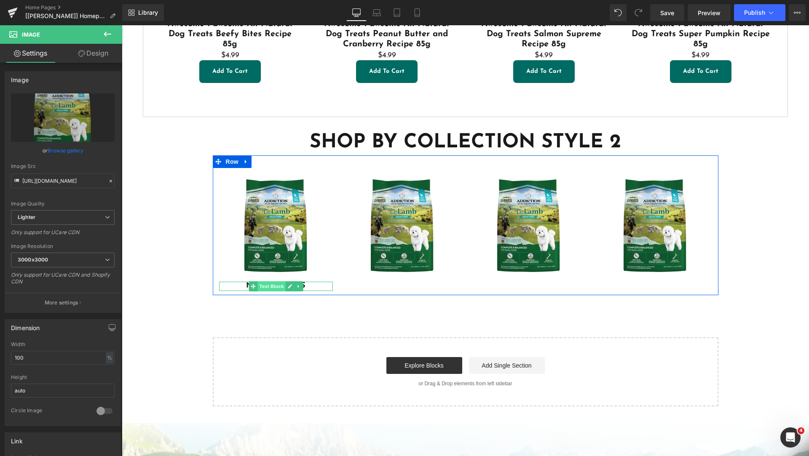
click at [276, 281] on span "Text Block" at bounding box center [271, 286] width 28 height 10
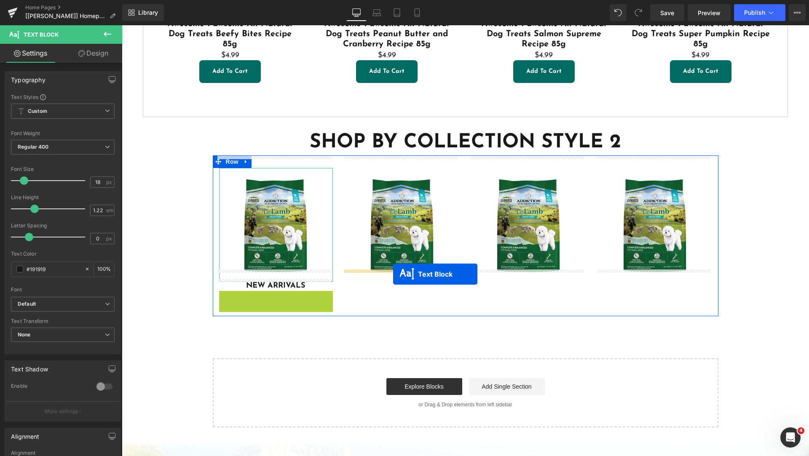
drag, startPoint x: 250, startPoint y: 283, endPoint x: 393, endPoint y: 274, distance: 143.1
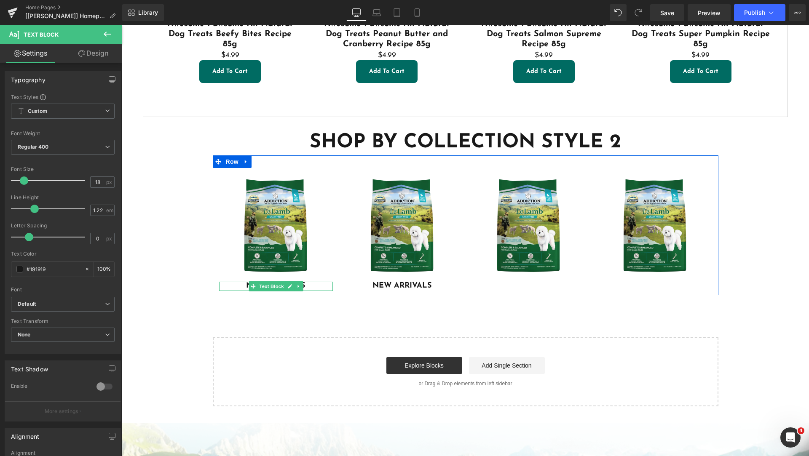
click at [303, 282] on p "NEW ARRIVALS" at bounding box center [276, 286] width 114 height 9
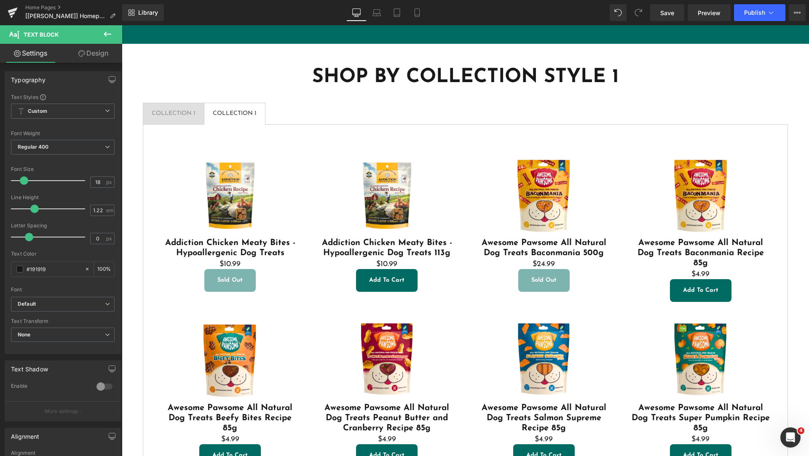
scroll to position [2942, 0]
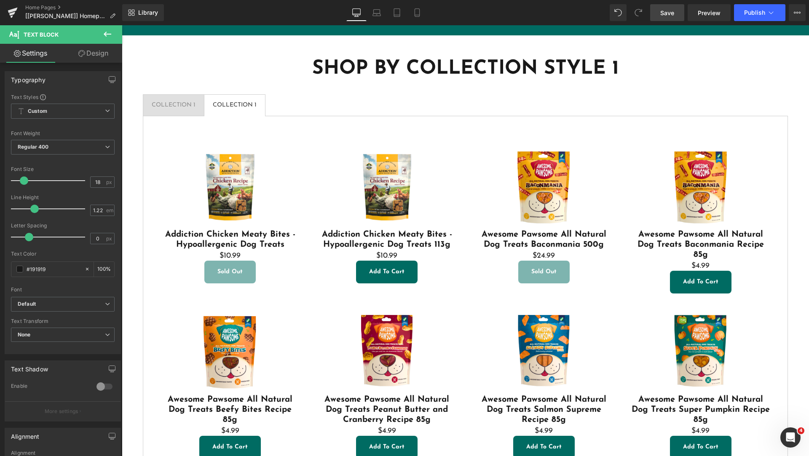
click at [676, 12] on link "Save" at bounding box center [667, 12] width 34 height 17
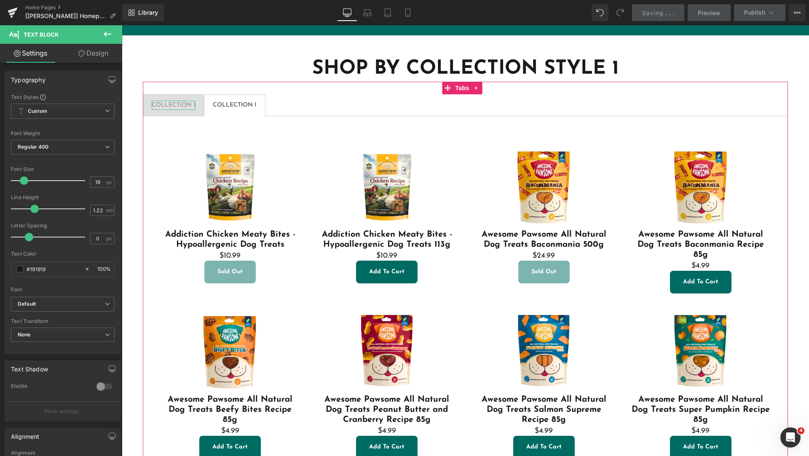
click at [172, 101] on div "COLLECTION 1" at bounding box center [174, 105] width 44 height 9
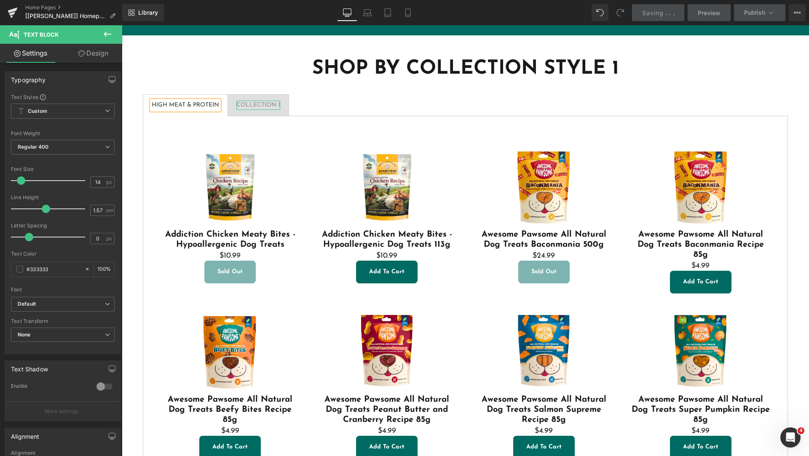
click at [262, 101] on div "COLLECTION 1" at bounding box center [258, 105] width 44 height 9
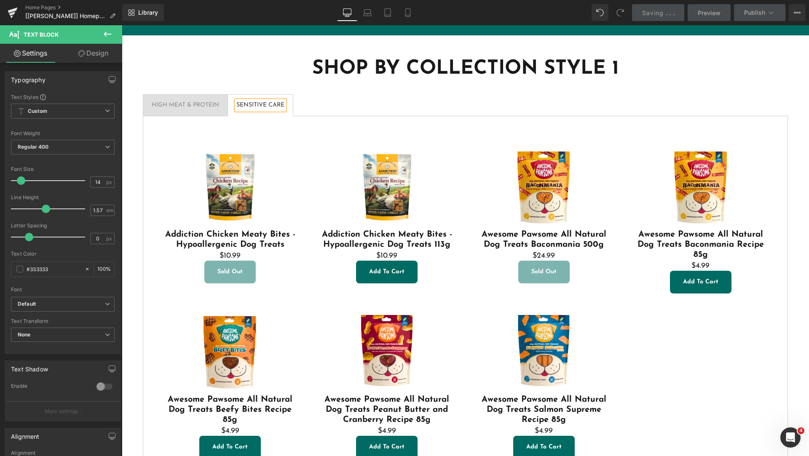
click at [104, 34] on icon at bounding box center [108, 34] width 8 height 5
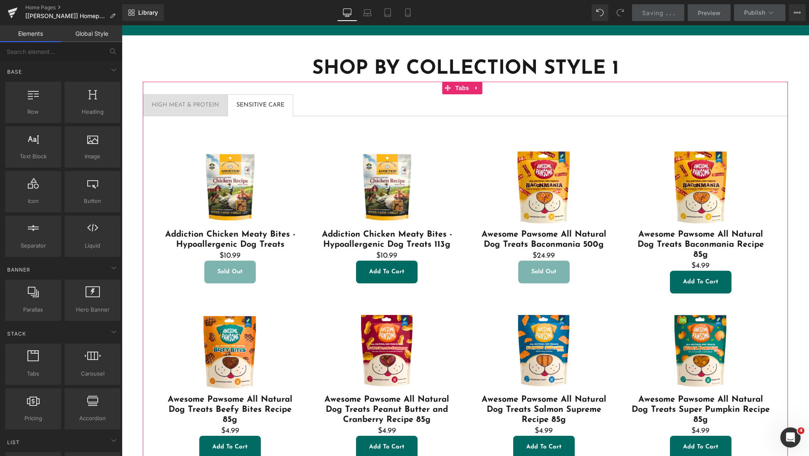
click at [329, 125] on div "Sale Off (P) Image Addiction Chicken Meaty Bites - Hypoallergenic Dog Treats (P…" at bounding box center [465, 298] width 627 height 347
click at [235, 116] on div "Sale Off (P) Image Addiction Chicken Meaty Bites - Hypoallergenic Dog Treats (P…" at bounding box center [465, 304] width 645 height 377
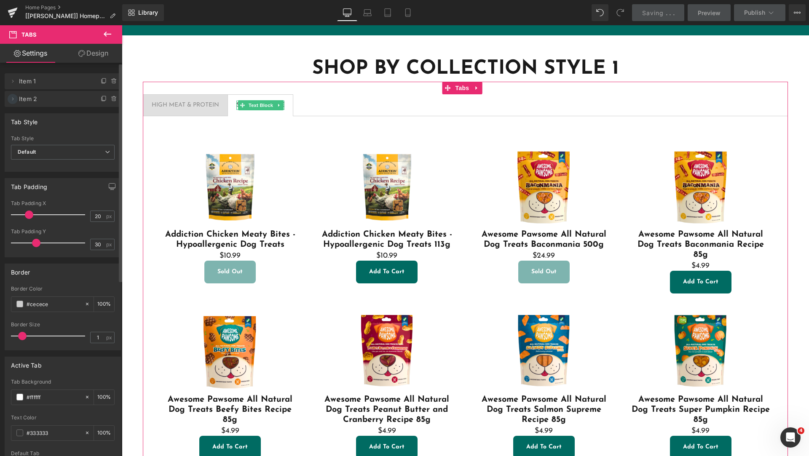
click at [13, 99] on icon at bounding box center [13, 98] width 2 height 3
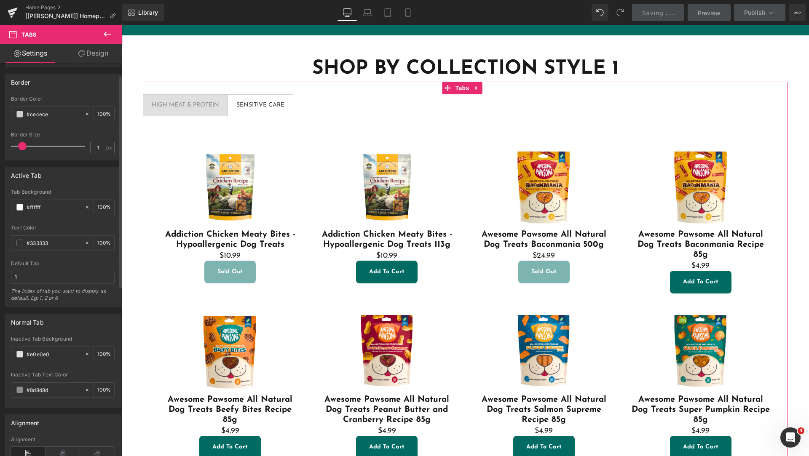
scroll to position [0, 0]
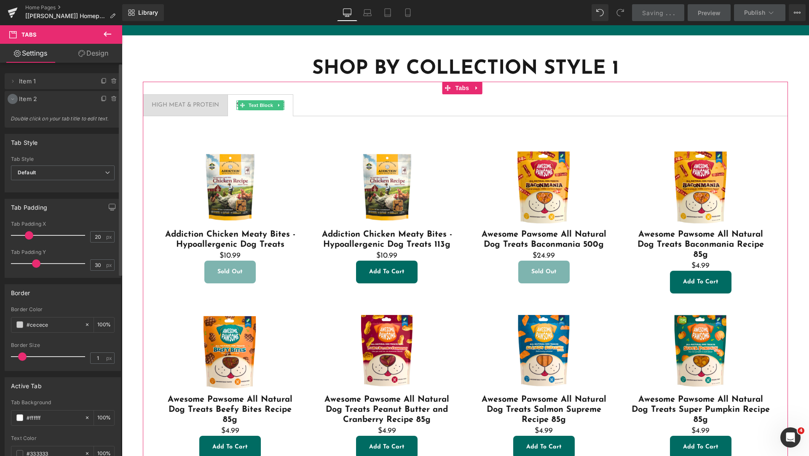
click at [13, 99] on icon at bounding box center [12, 99] width 7 height 7
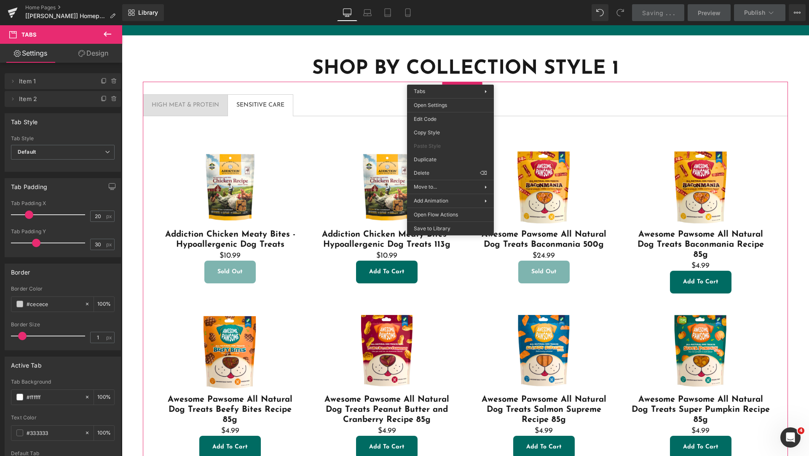
click at [107, 34] on icon at bounding box center [108, 34] width 8 height 5
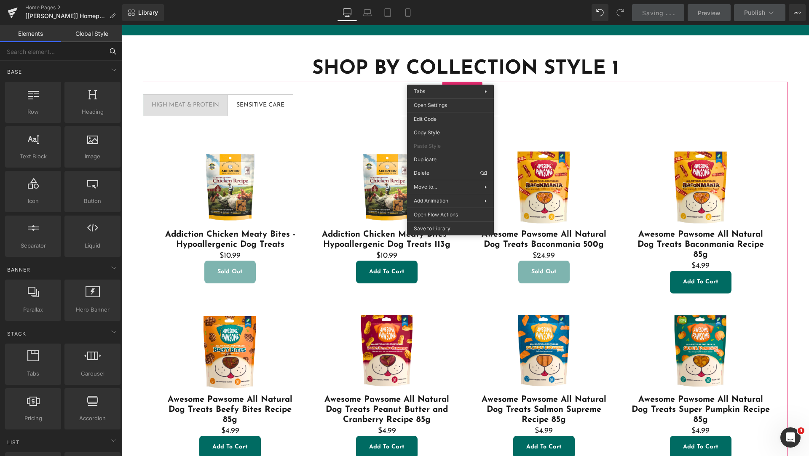
click at [65, 55] on input "text" at bounding box center [52, 51] width 104 height 19
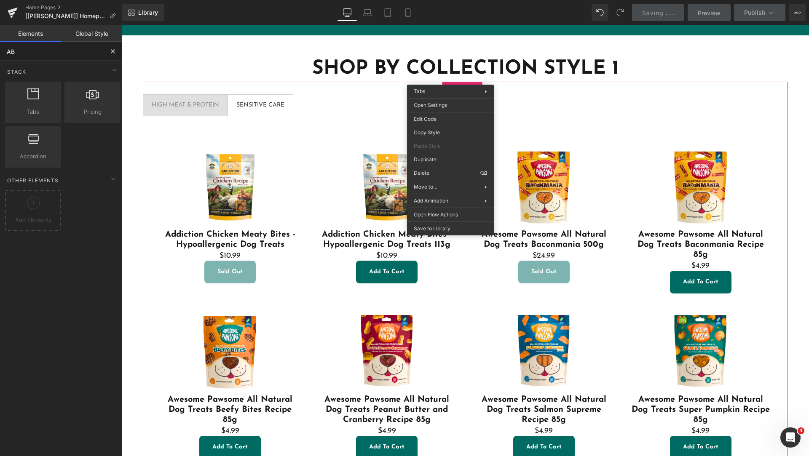
type input "a"
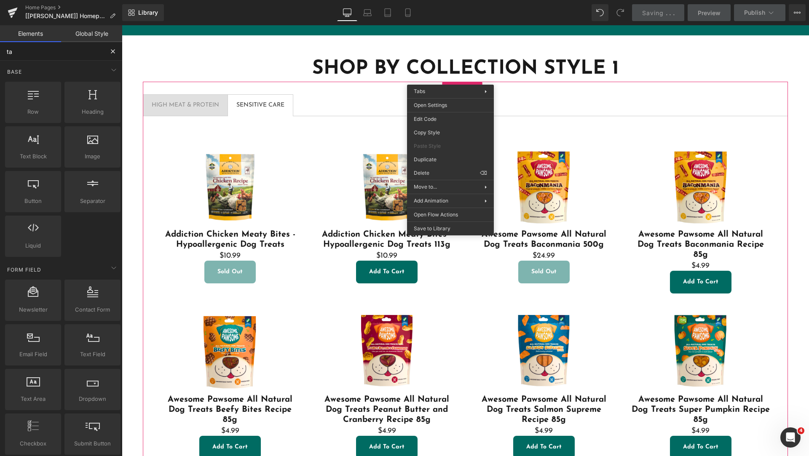
type input "tab"
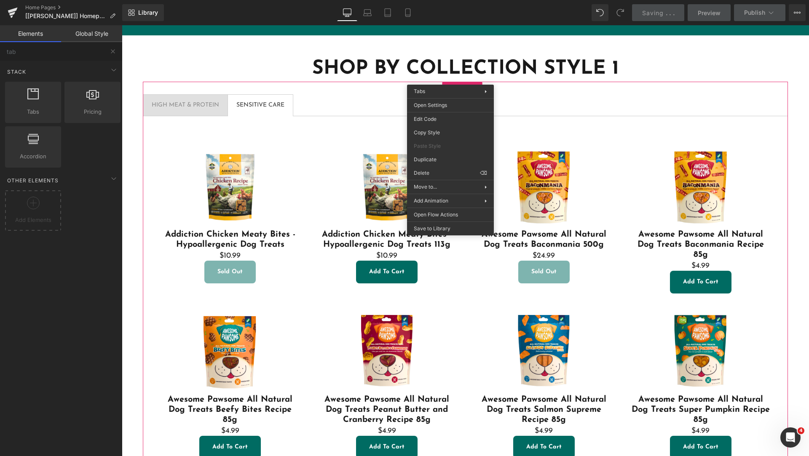
click at [284, 101] on span "SENSITIVE CARE Text Block" at bounding box center [260, 105] width 65 height 21
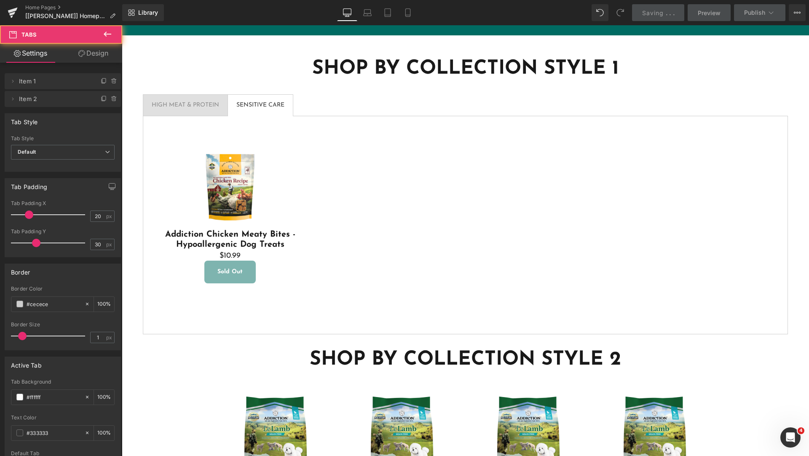
click at [284, 101] on span "SENSITIVE CARE Text Block" at bounding box center [260, 105] width 65 height 21
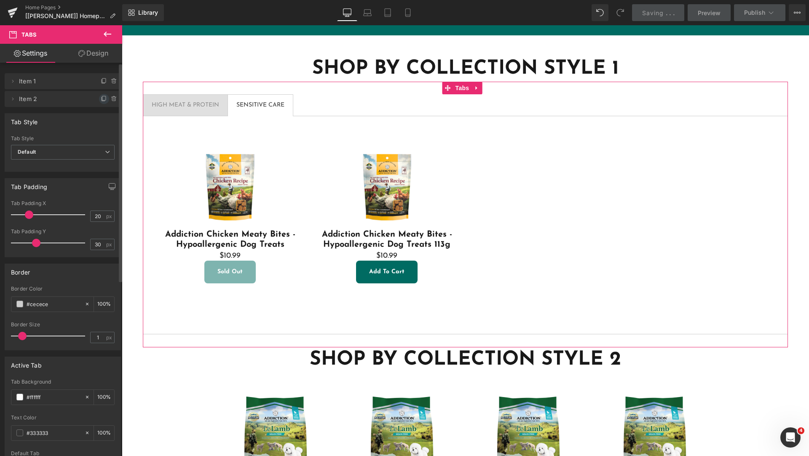
click at [101, 99] on icon at bounding box center [104, 99] width 7 height 7
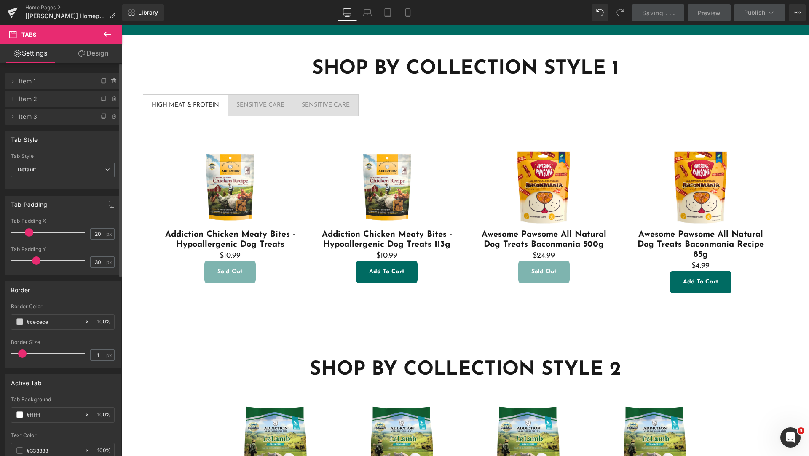
click at [326, 101] on div "SENSITIVE CARE" at bounding box center [326, 105] width 48 height 9
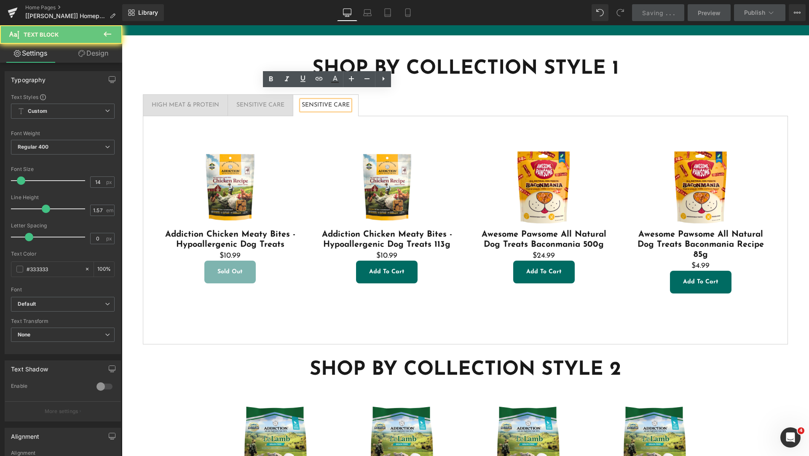
click at [337, 101] on div "SENSITIVE CARE" at bounding box center [326, 105] width 48 height 9
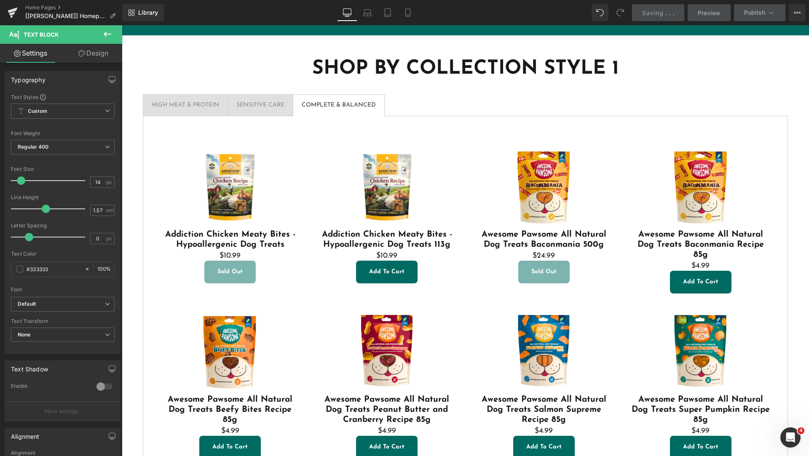
click at [105, 35] on icon at bounding box center [108, 34] width 8 height 5
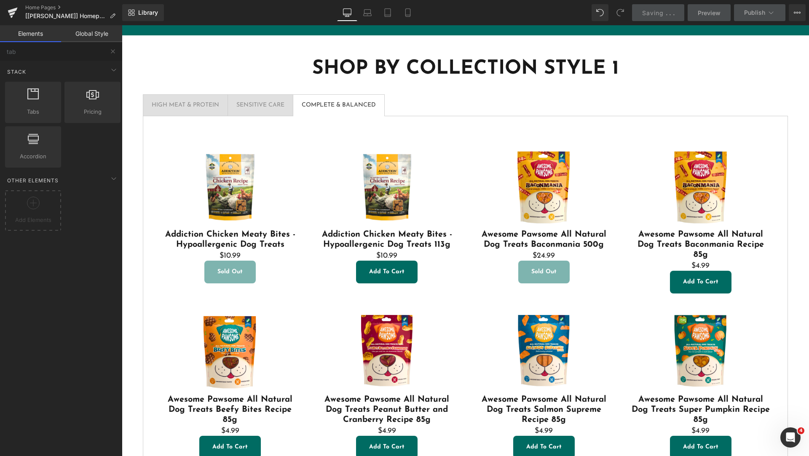
scroll to position [2731, 0]
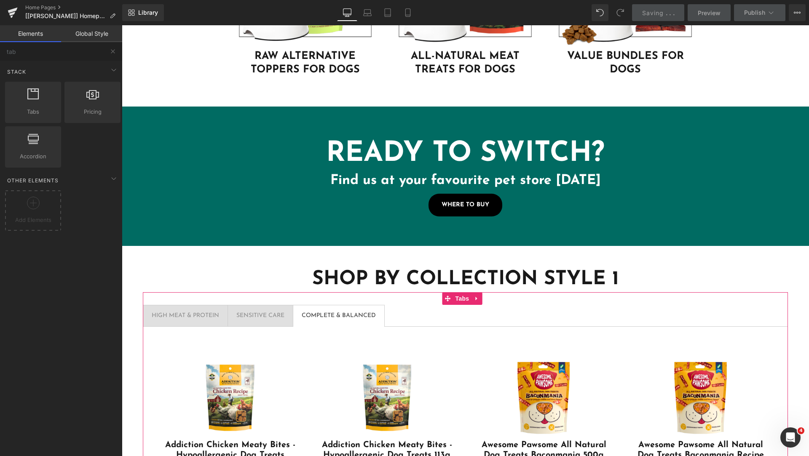
click at [397, 306] on ul "HIGH MEAT & PROTEIN Text Block SENSITIVE CARE Text Block COMPLETE & BALANCED Te…" at bounding box center [465, 316] width 645 height 22
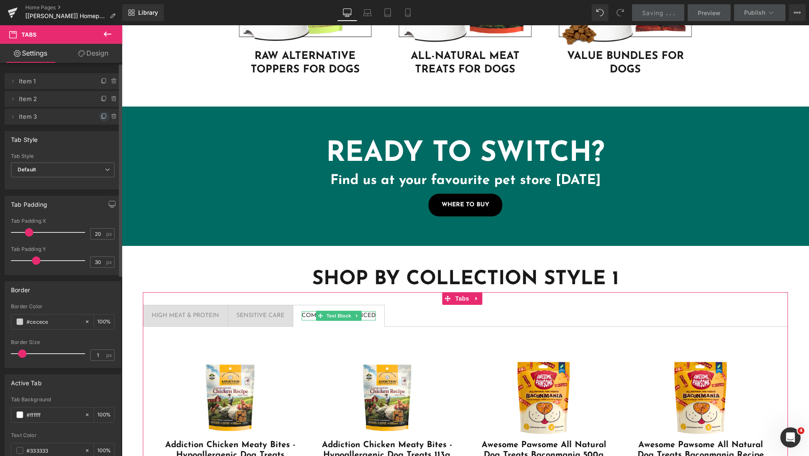
click at [102, 115] on icon at bounding box center [103, 116] width 3 height 4
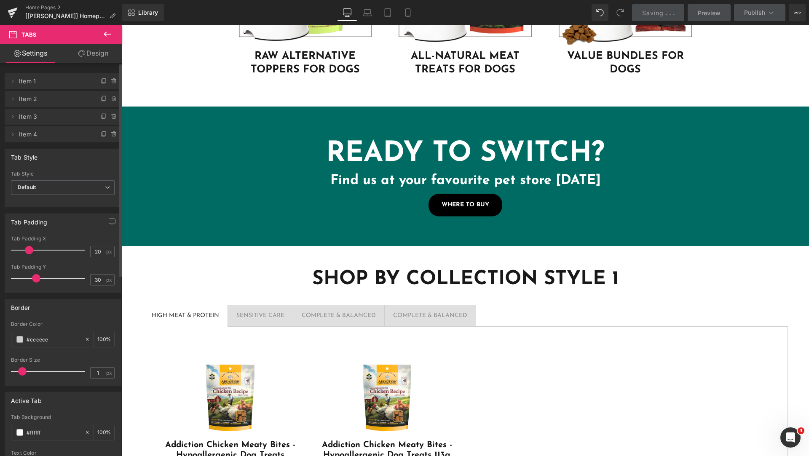
click at [432, 311] on div "COMPLETE & BALANCED" at bounding box center [430, 315] width 74 height 9
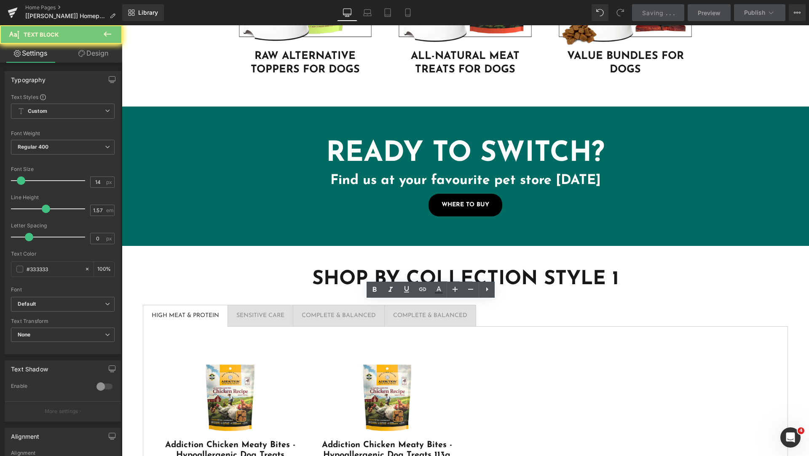
click at [432, 311] on div "COMPLETE & BALANCED" at bounding box center [430, 315] width 74 height 9
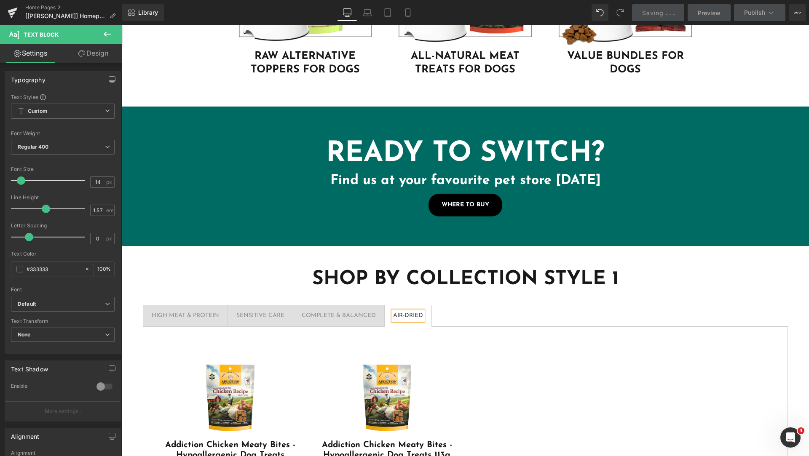
click at [110, 35] on icon at bounding box center [108, 34] width 8 height 5
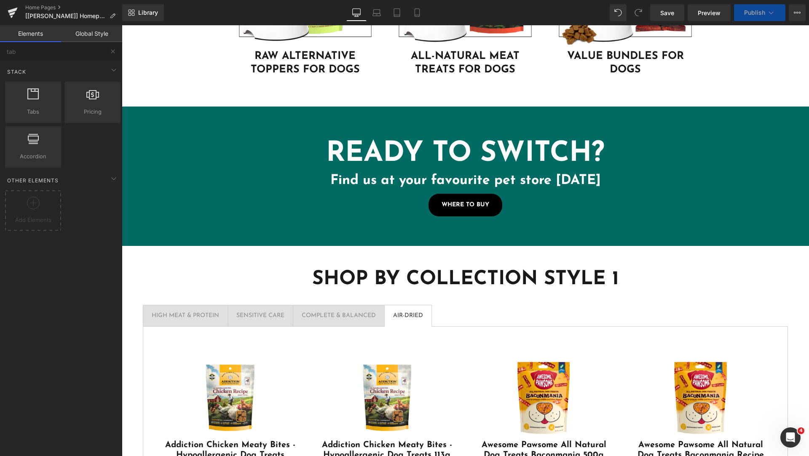
click at [409, 311] on div "AIR-DRIED" at bounding box center [408, 315] width 30 height 9
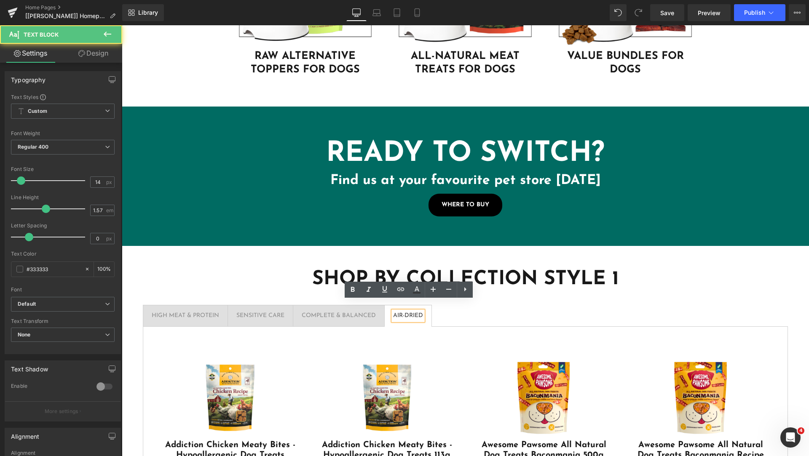
click at [516, 305] on ul "HIGH MEAT & PROTEIN Text Block SENSITIVE CARE Text Block COMPLETE & BALANCED Te…" at bounding box center [465, 316] width 645 height 22
click at [511, 307] on ul "HIGH MEAT & PROTEIN Text Block SENSITIVE CARE Text Block COMPLETE & BALANCED Te…" at bounding box center [465, 316] width 645 height 22
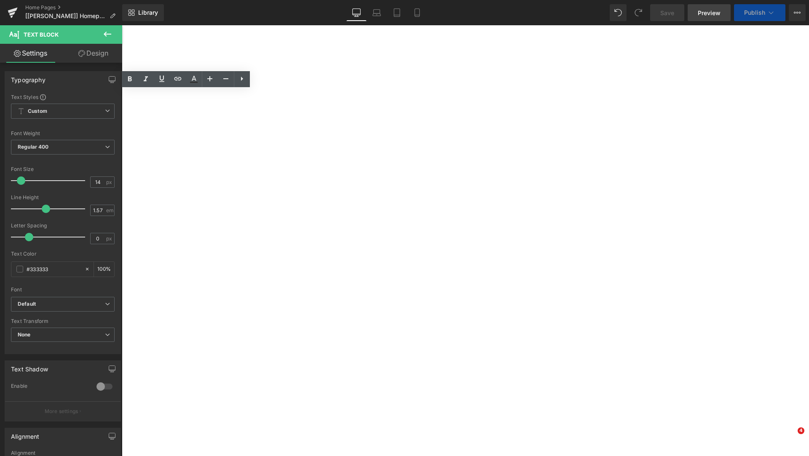
click at [699, 14] on span "Preview" at bounding box center [709, 12] width 23 height 9
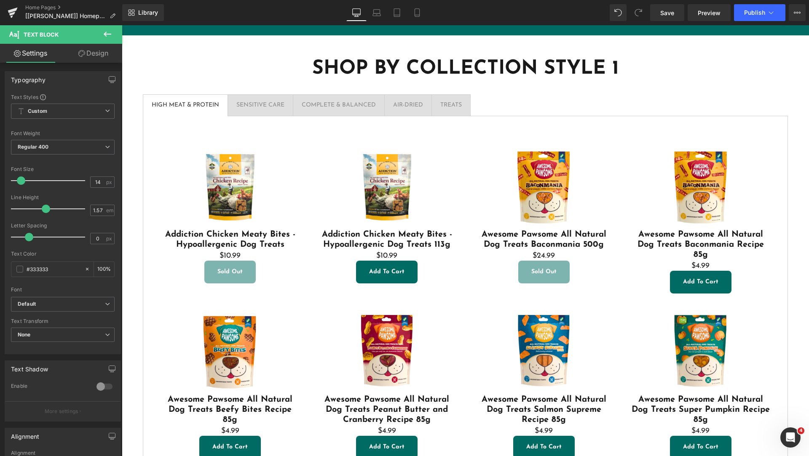
click at [665, 15] on span "Save" at bounding box center [667, 12] width 14 height 9
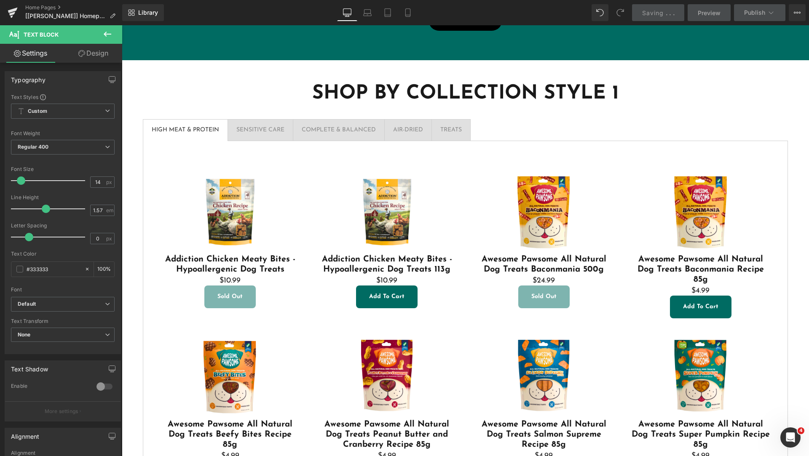
scroll to position [2942, 0]
